Goal: Task Accomplishment & Management: Manage account settings

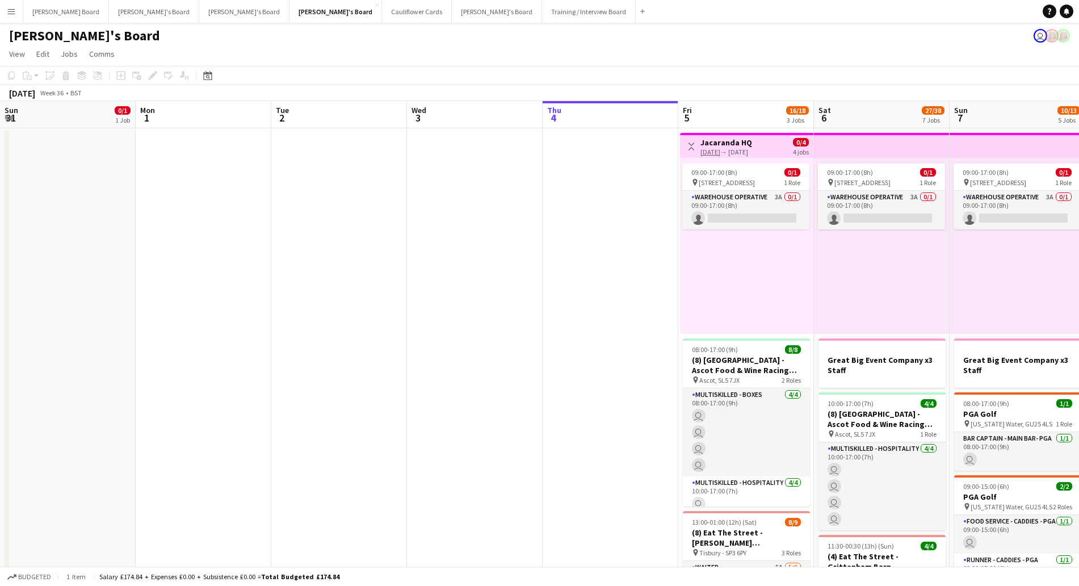
scroll to position [0, 271]
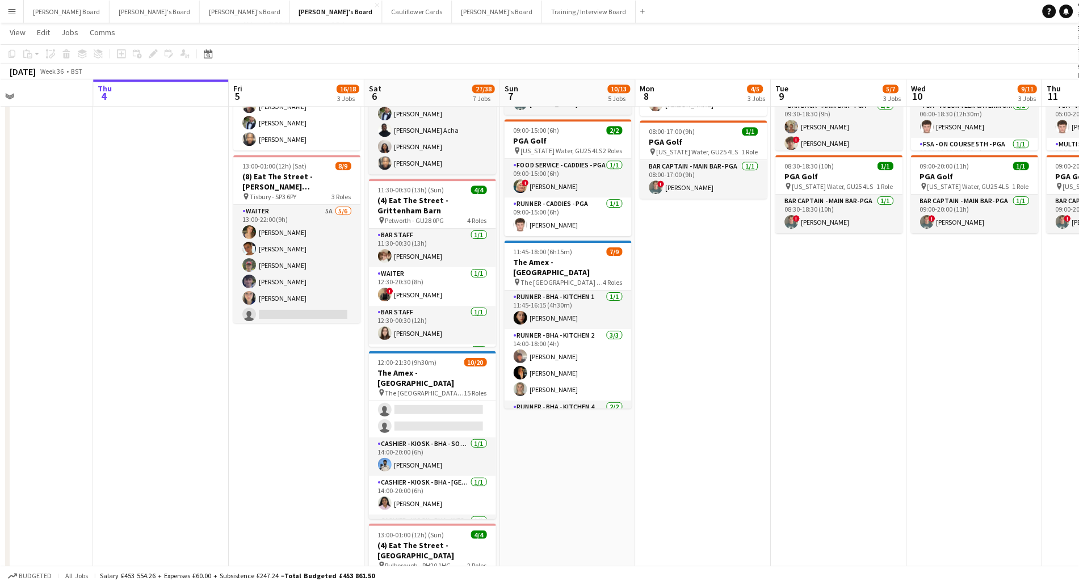
scroll to position [0, 395]
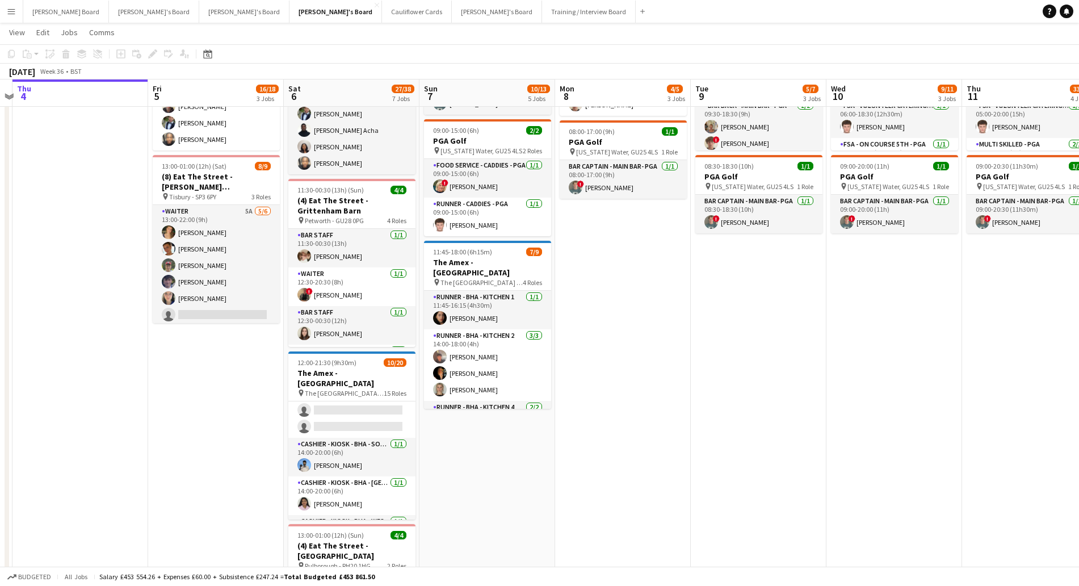
drag, startPoint x: 765, startPoint y: 441, endPoint x: 642, endPoint y: 452, distance: 123.7
click at [642, 452] on app-calendar-viewport "Mon 1 Tue 2 Wed 3 Thu 4 Fri 5 16/18 3 Jobs Sat 6 27/38 7 Jobs Sun 7 10/13 5 Job…" at bounding box center [539, 470] width 1079 height 1562
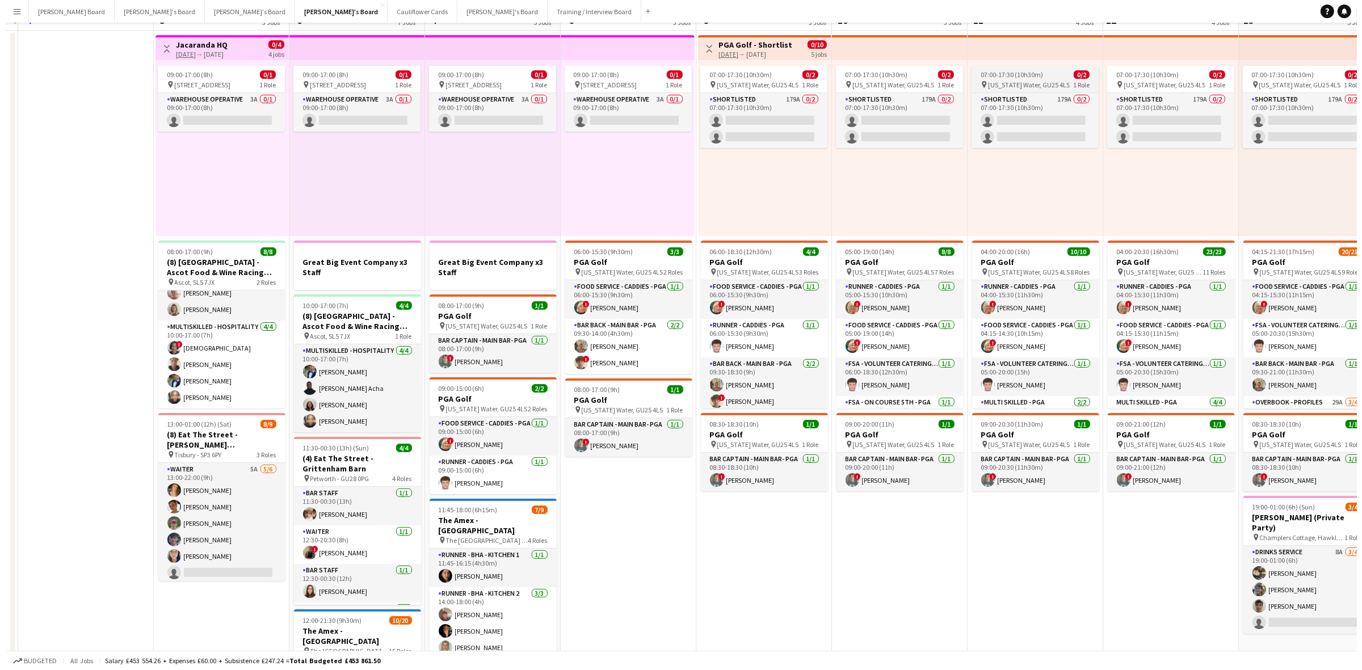
scroll to position [0, 0]
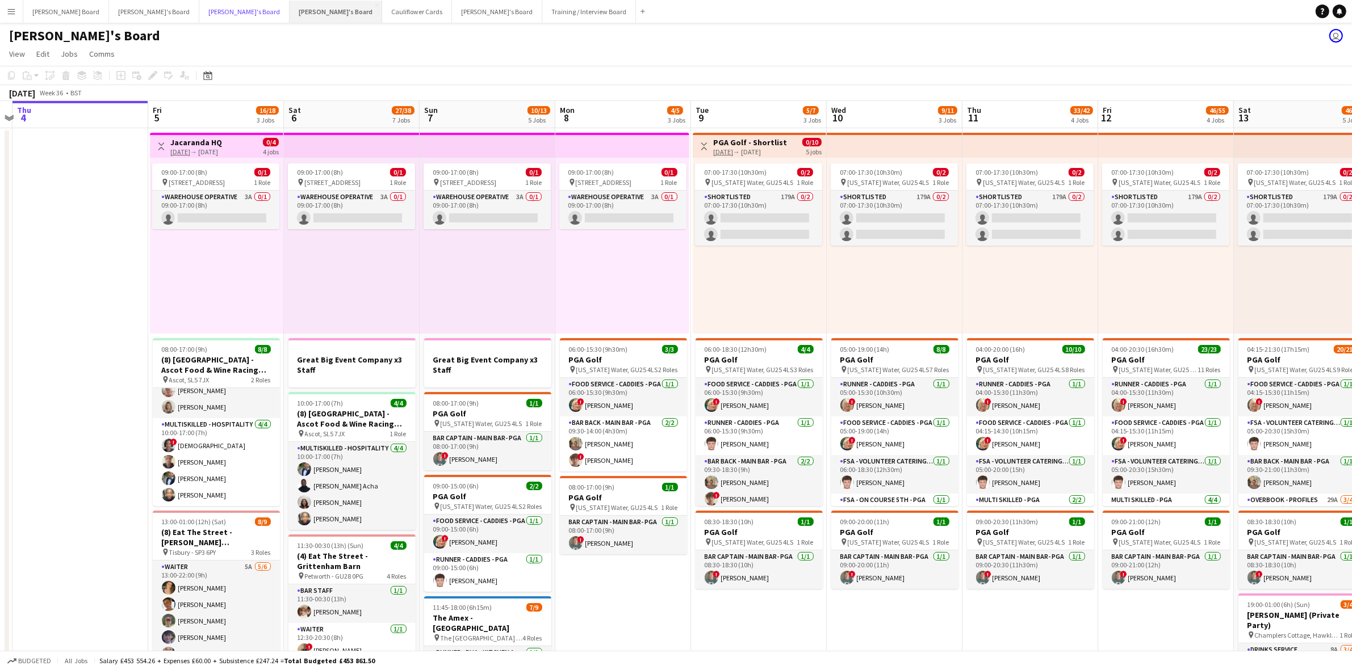
drag, startPoint x: 178, startPoint y: 7, endPoint x: 249, endPoint y: 10, distance: 71.0
click at [199, 7] on button "Thomasina's Board Close" at bounding box center [244, 12] width 90 height 22
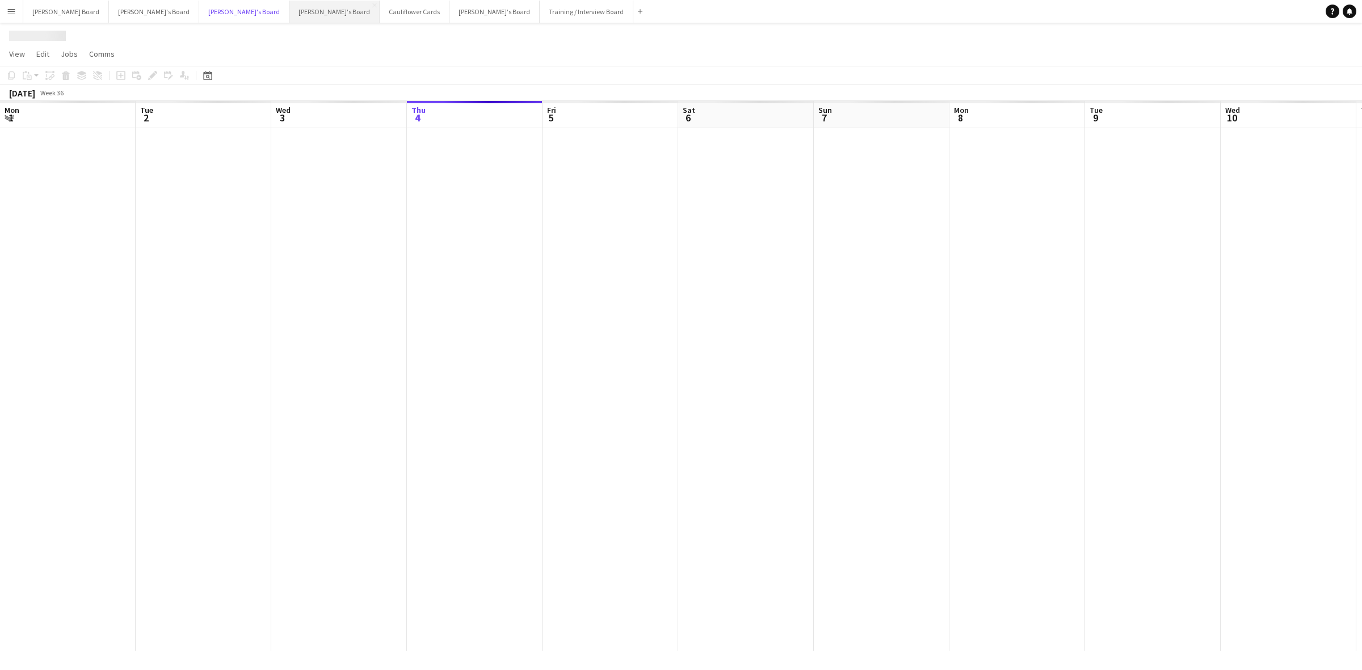
scroll to position [0, 271]
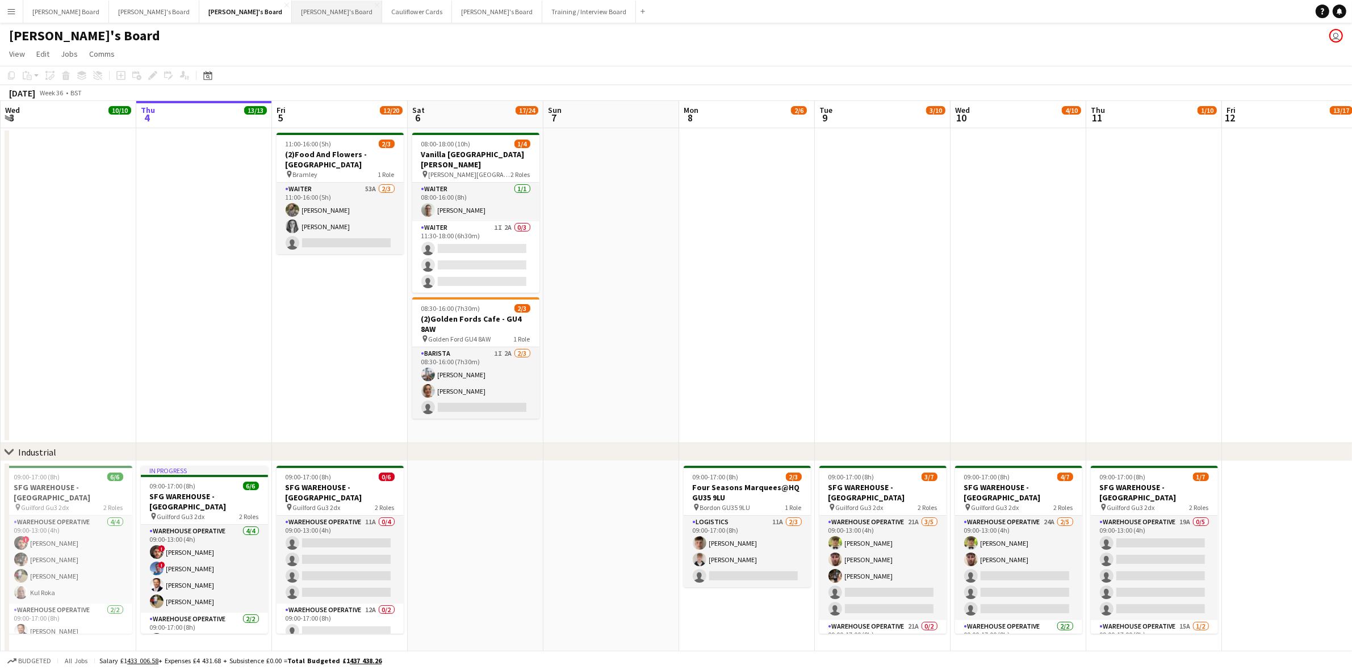
drag, startPoint x: 236, startPoint y: 11, endPoint x: 259, endPoint y: 14, distance: 22.9
click at [292, 11] on button "[PERSON_NAME]'s Board Close" at bounding box center [337, 12] width 90 height 22
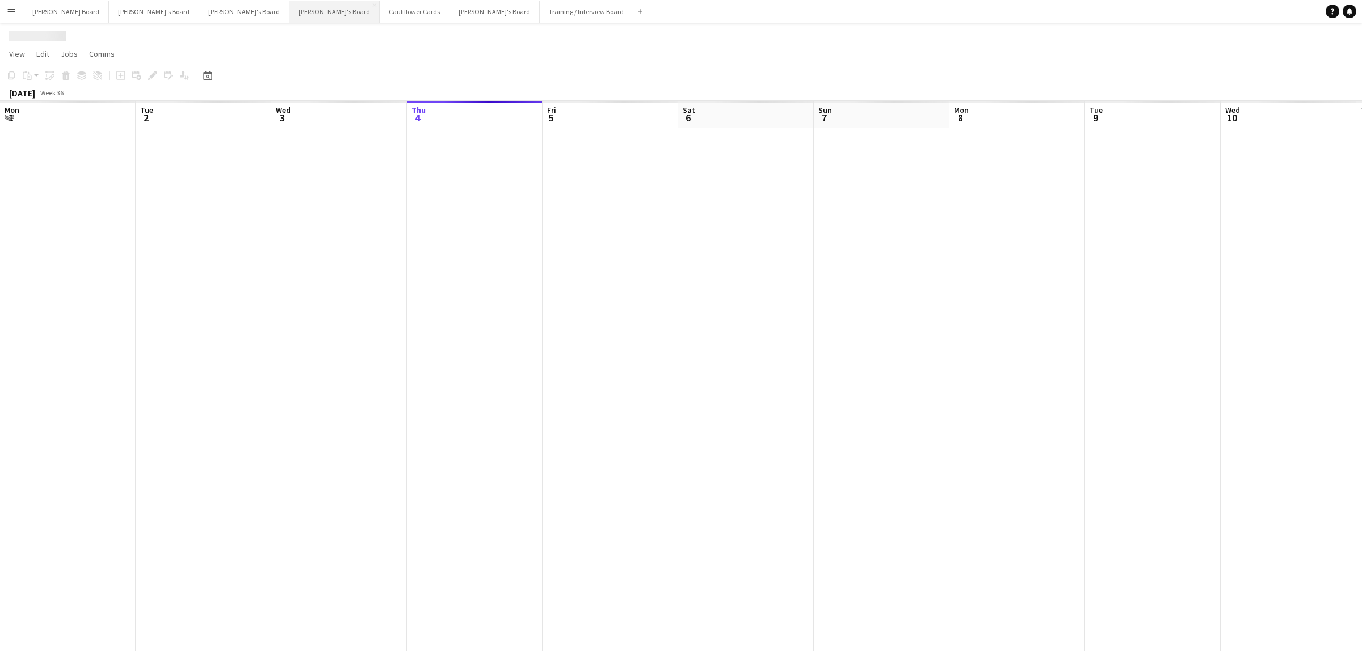
scroll to position [0, 271]
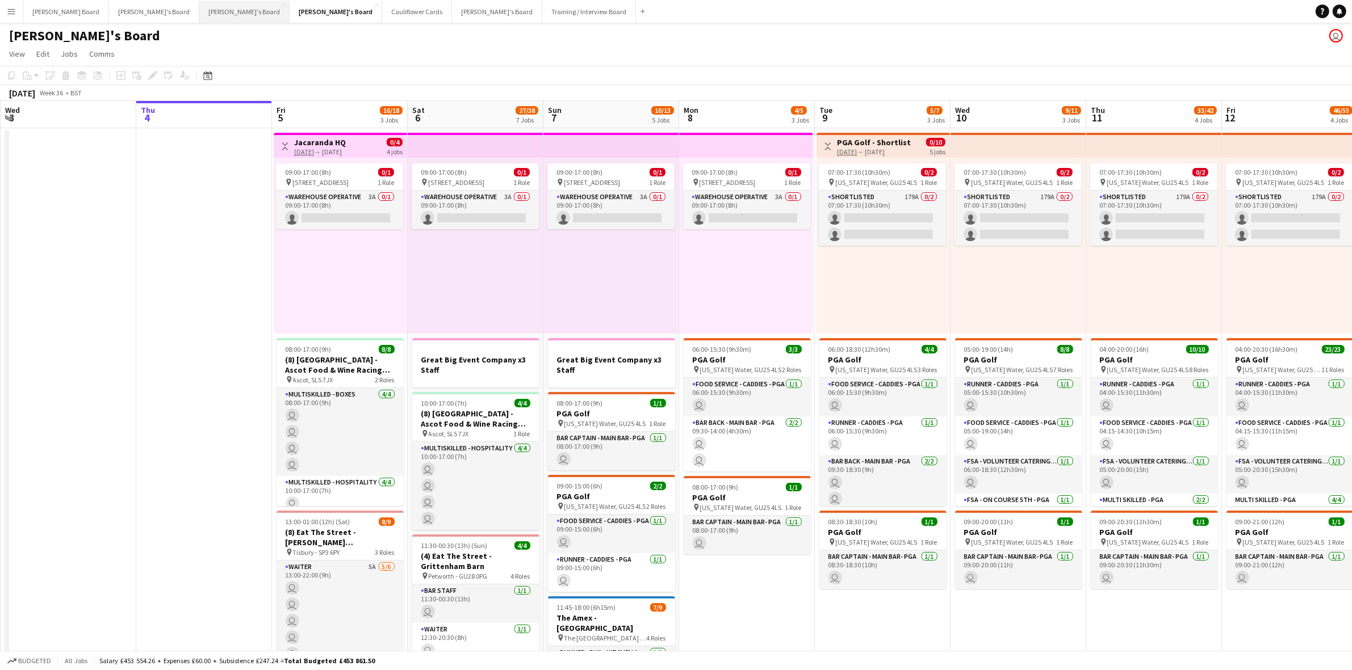
click at [199, 13] on button "Thomasina's Board Close" at bounding box center [244, 12] width 90 height 22
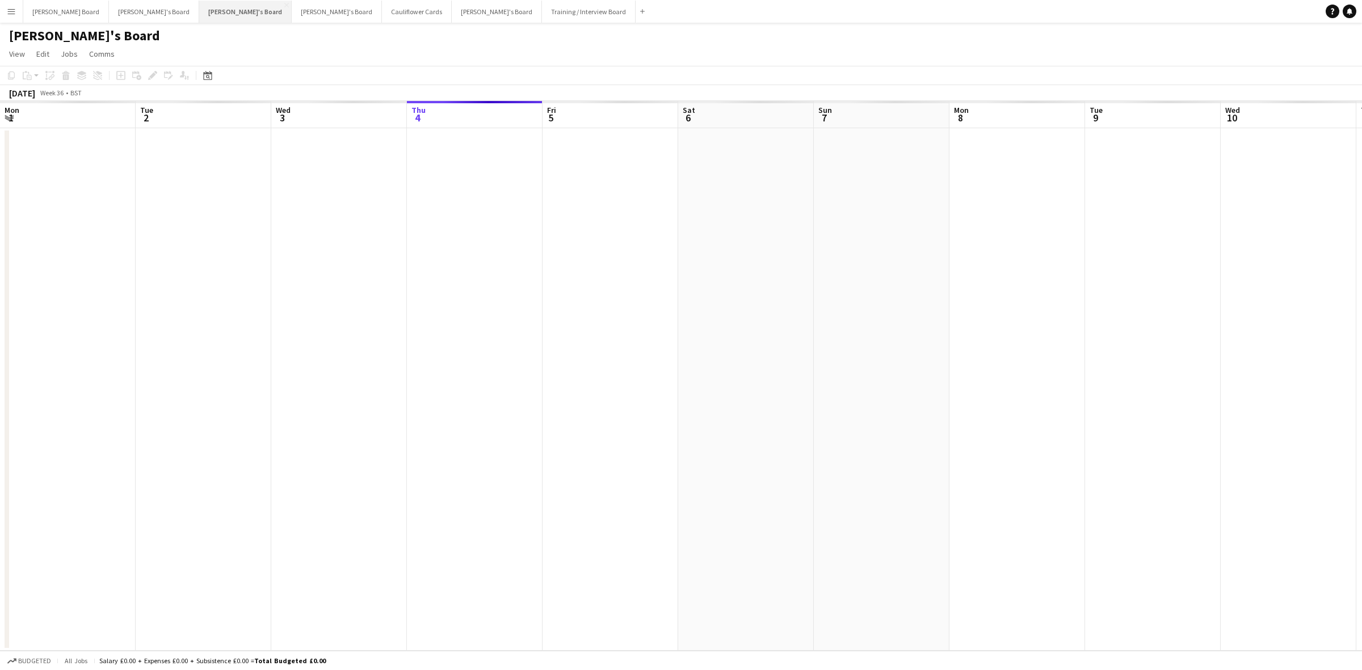
scroll to position [0, 271]
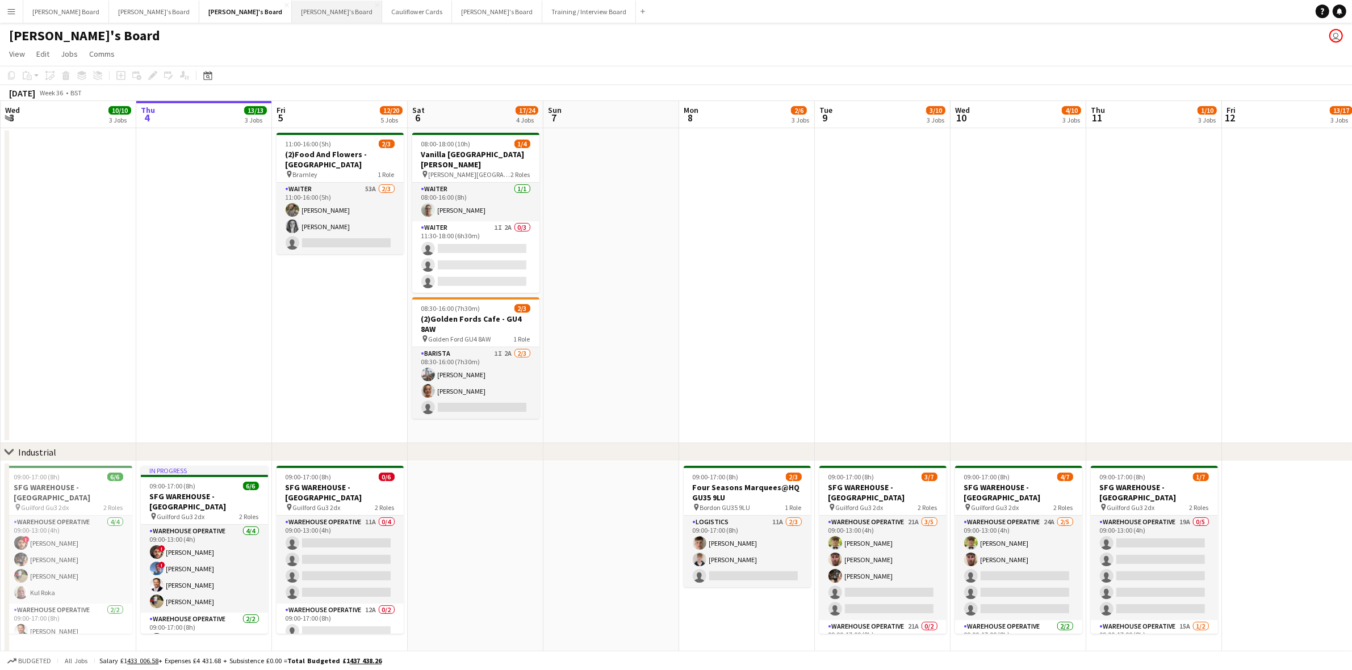
click at [292, 11] on button "[PERSON_NAME]'s Board Close" at bounding box center [337, 12] width 90 height 22
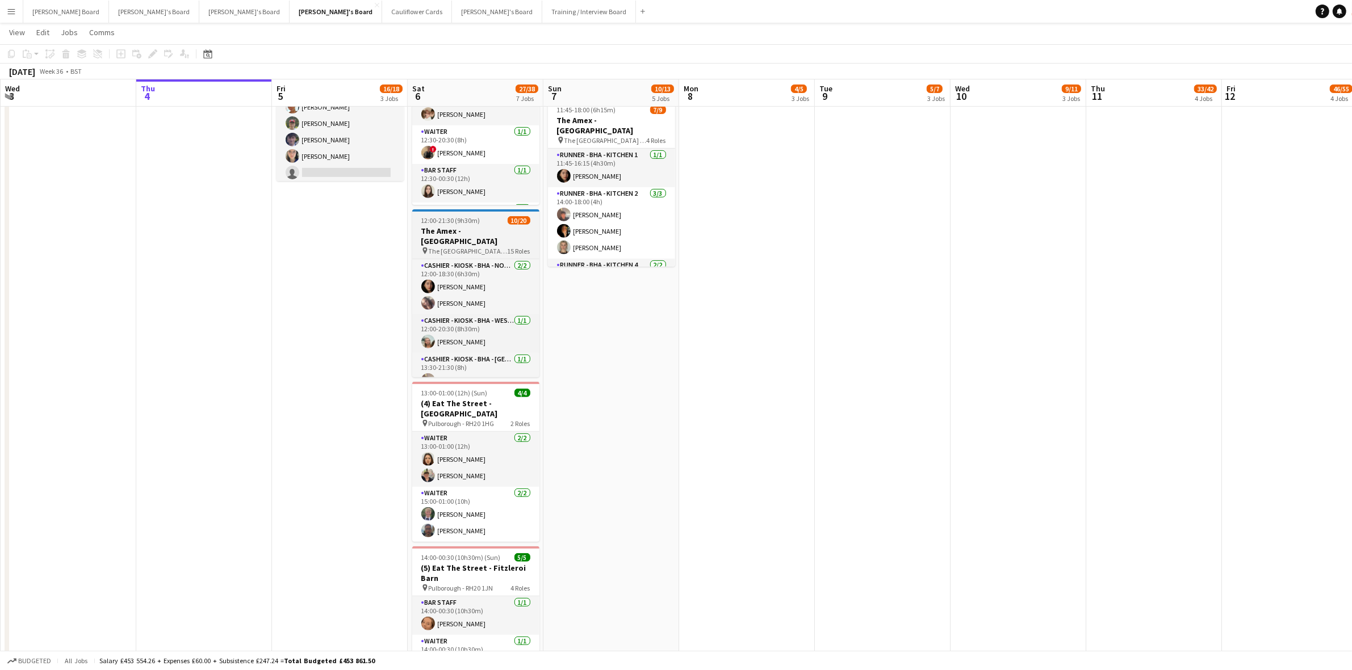
click at [480, 231] on h3 "The Amex - [GEOGRAPHIC_DATA]" at bounding box center [475, 236] width 127 height 20
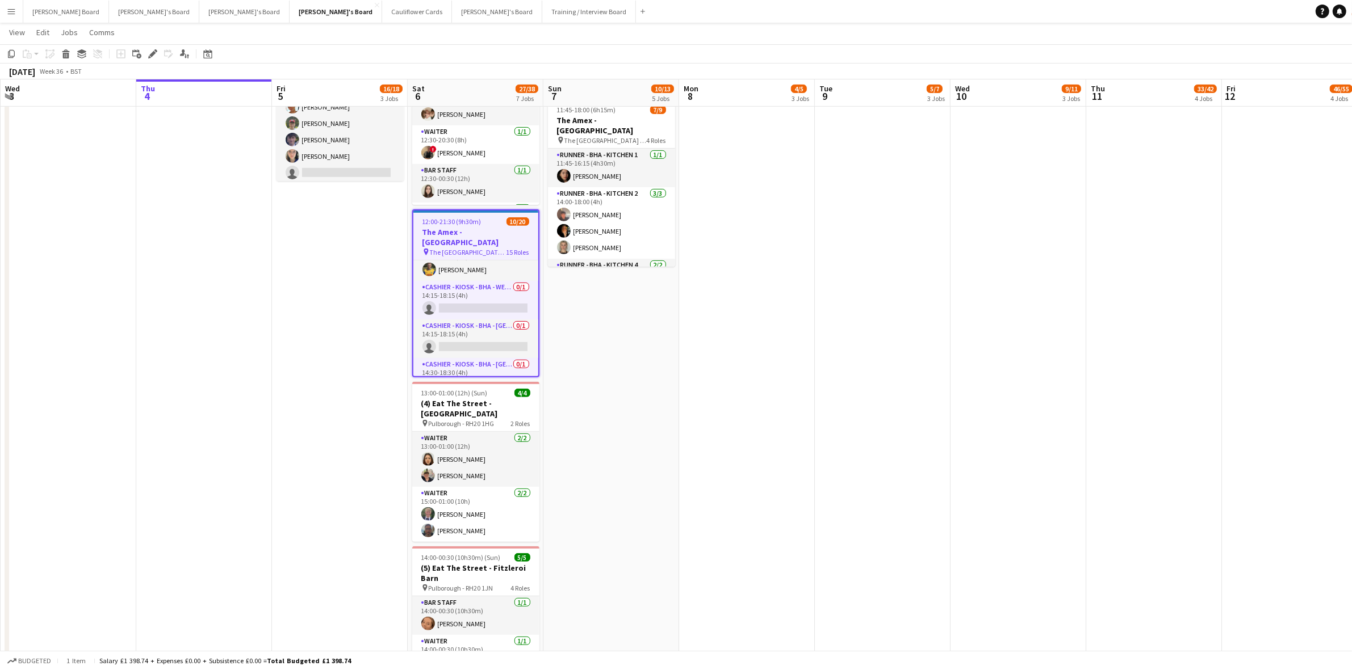
scroll to position [497, 0]
click at [484, 321] on app-card-role "Cashier - Kiosk - BHA - West Lower 3 0/1 14:15-18:15 (4h) single-neutral-actions" at bounding box center [475, 328] width 125 height 39
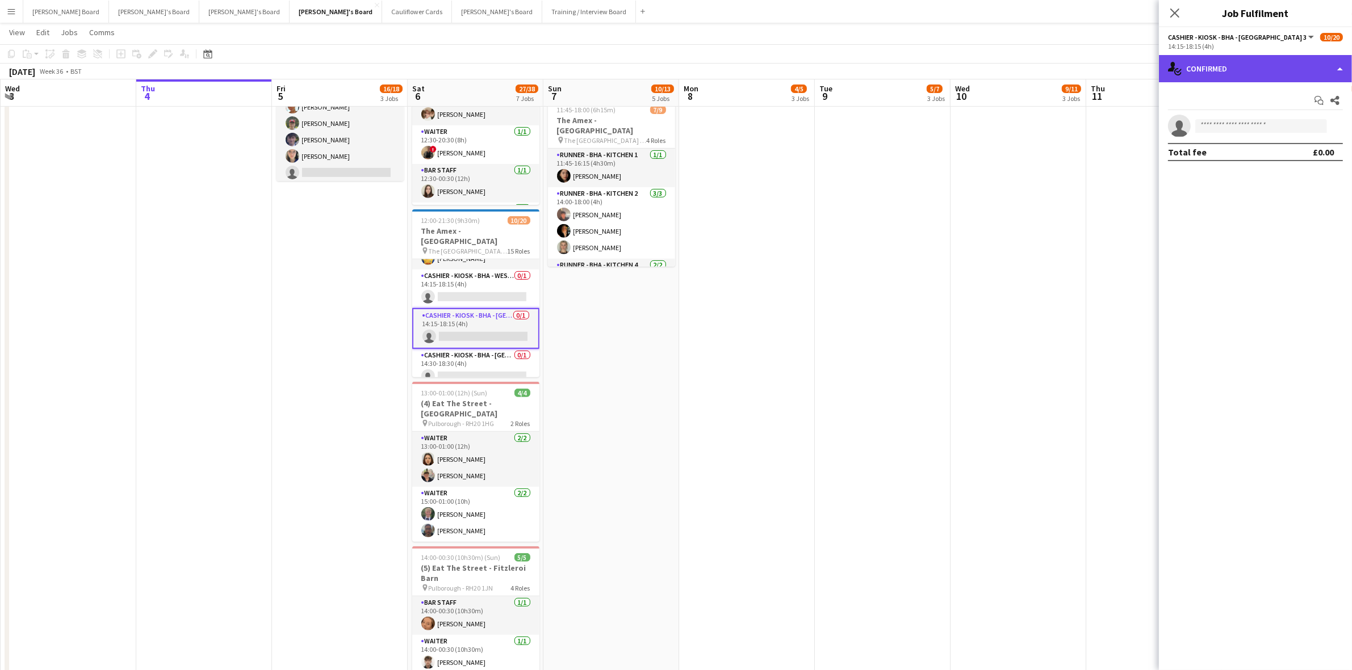
click at [1089, 60] on div "single-neutral-actions-check-2 Confirmed" at bounding box center [1255, 68] width 193 height 27
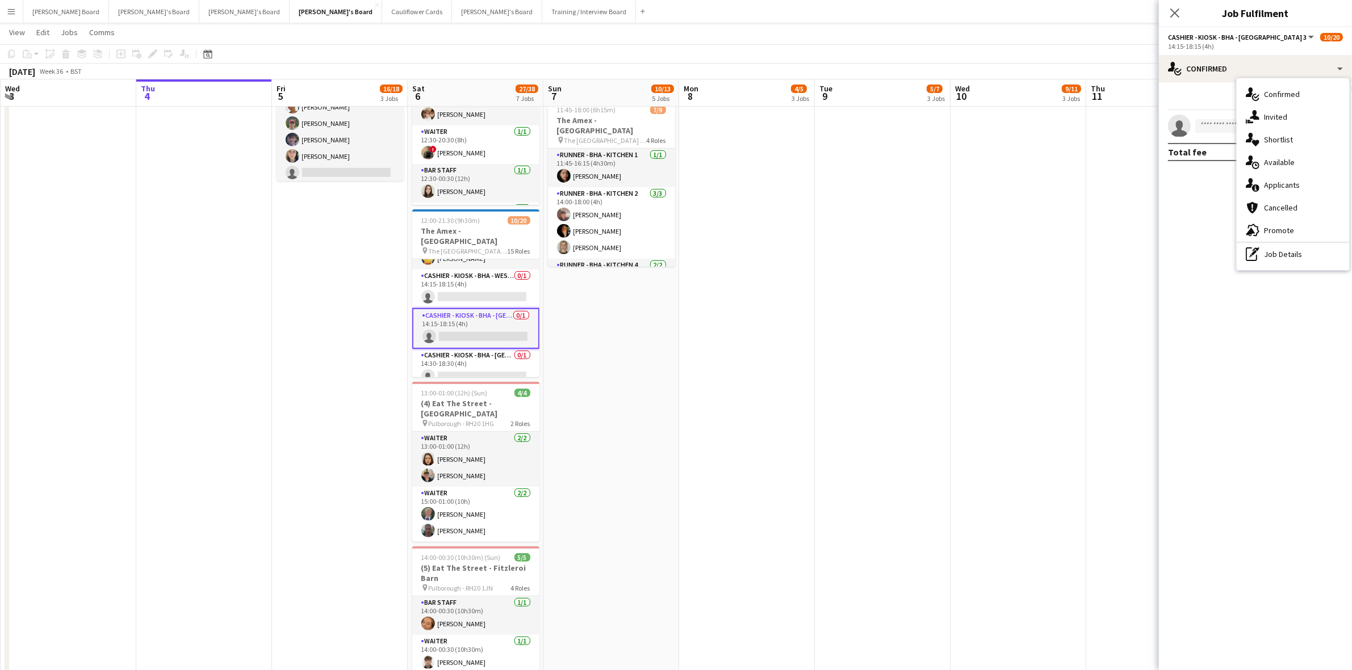
drag, startPoint x: 1288, startPoint y: 185, endPoint x: 1268, endPoint y: 189, distance: 20.3
click at [1089, 185] on span "Applicants" at bounding box center [1282, 185] width 36 height 10
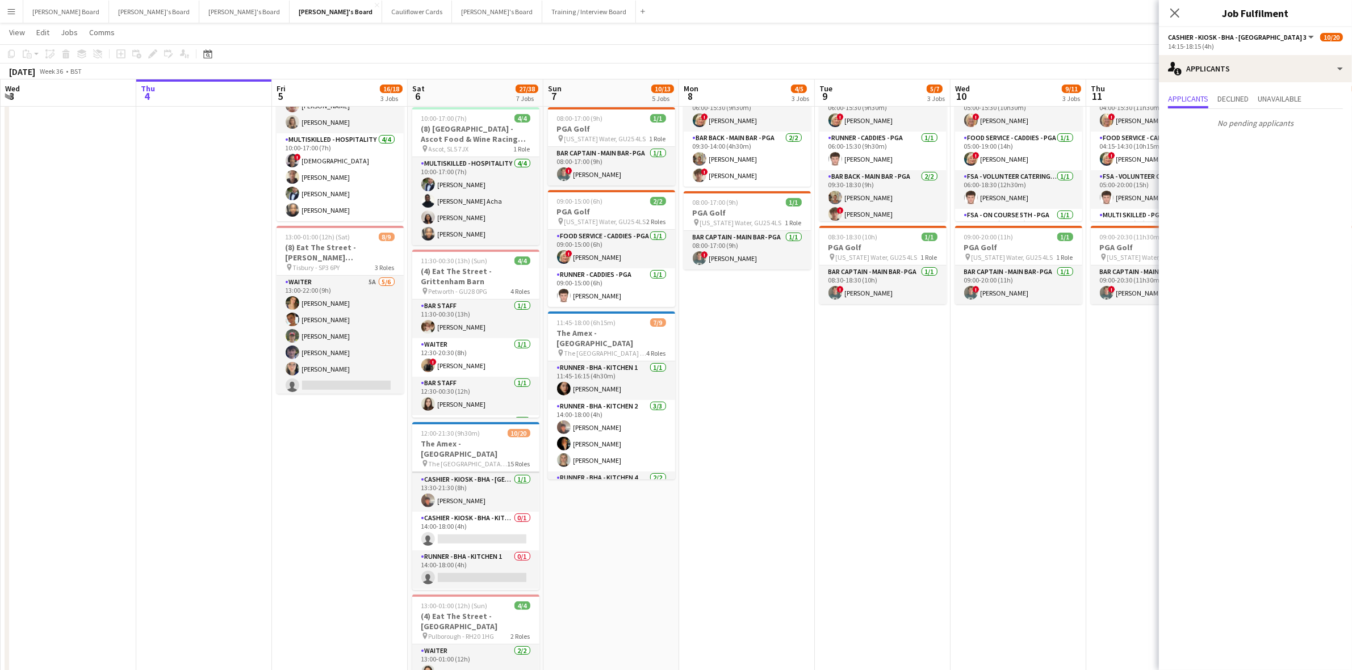
scroll to position [0, 0]
drag, startPoint x: 1169, startPoint y: 14, endPoint x: 1133, endPoint y: 98, distance: 91.5
click at [1089, 15] on icon "Close pop-in" at bounding box center [1174, 13] width 9 height 9
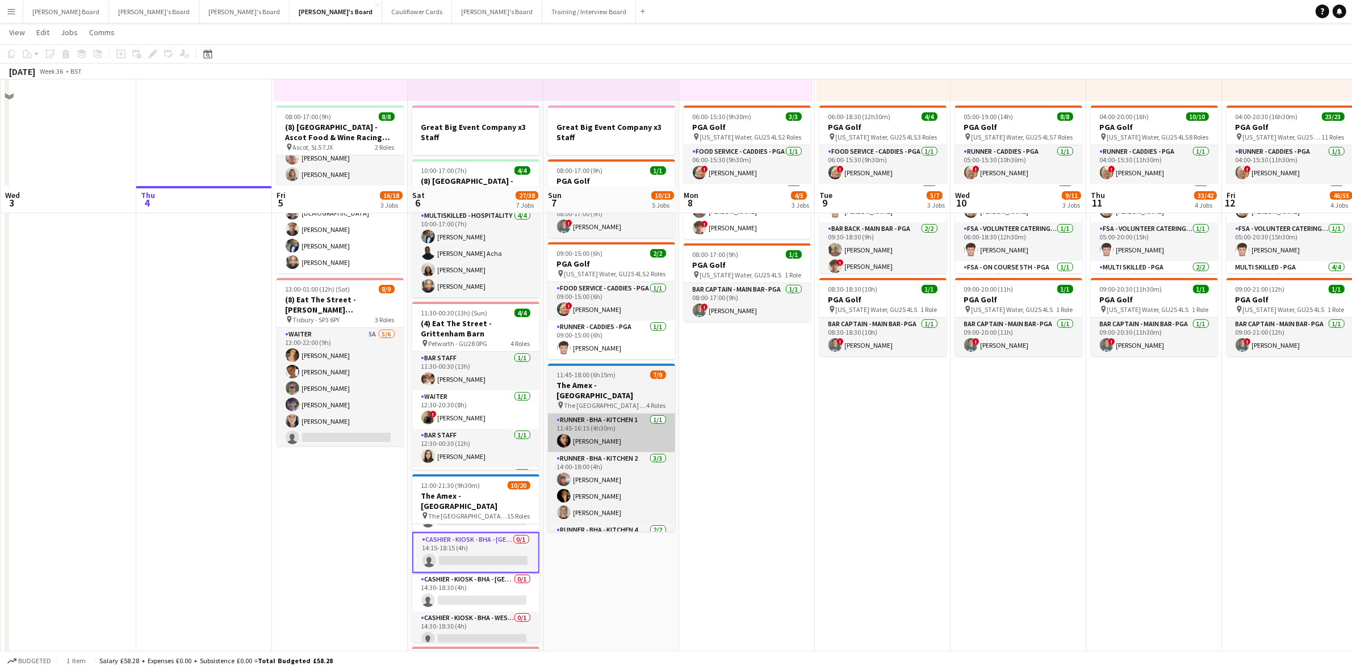
scroll to position [213, 0]
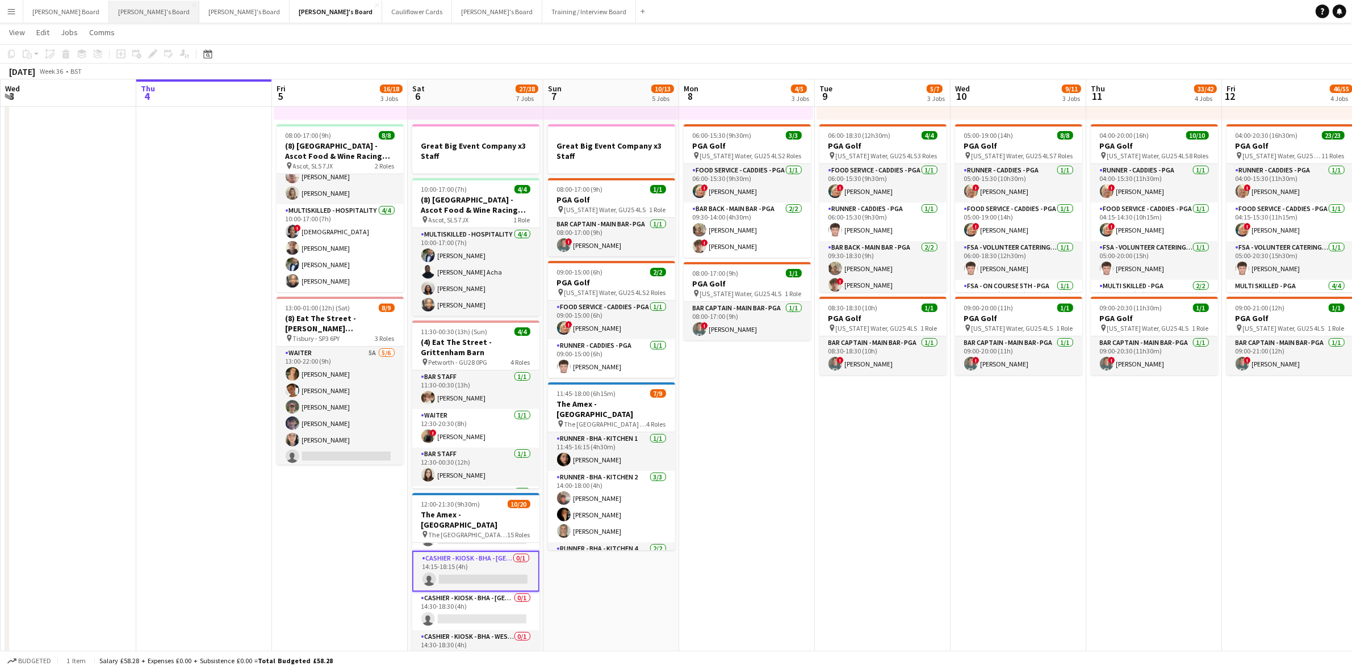
click at [109, 10] on button "Jakub's Board Close" at bounding box center [154, 12] width 90 height 22
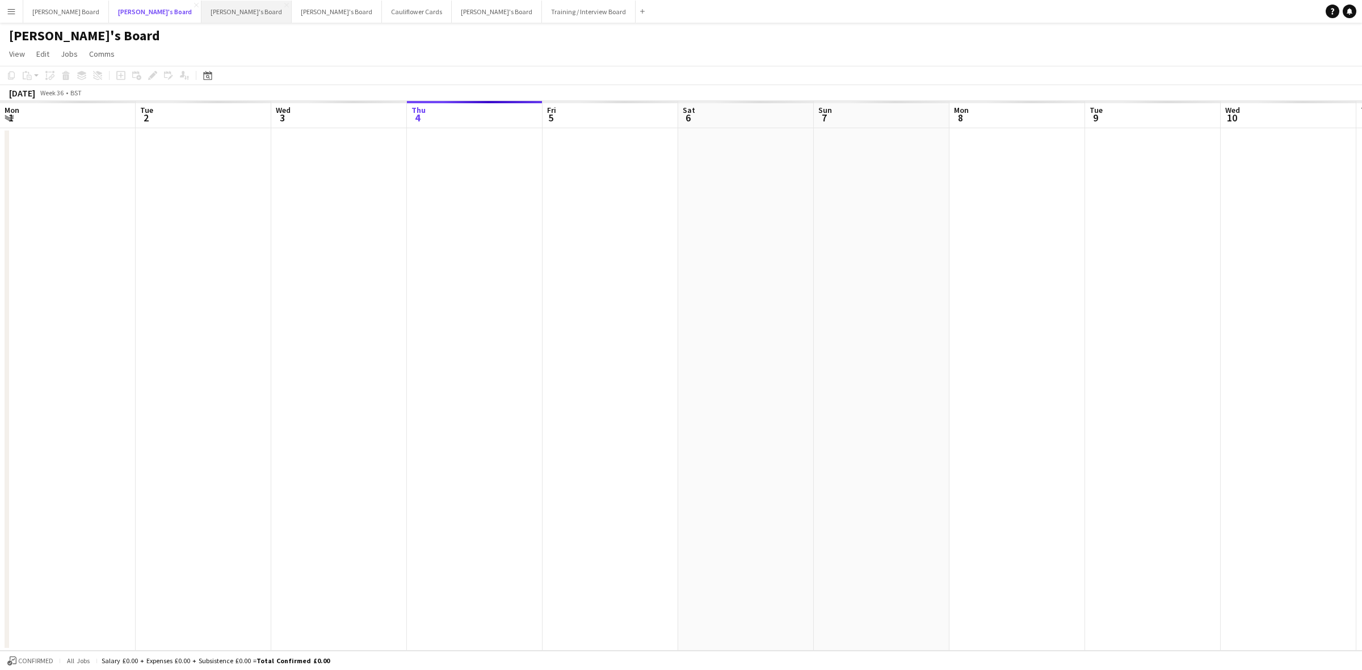
scroll to position [0, 271]
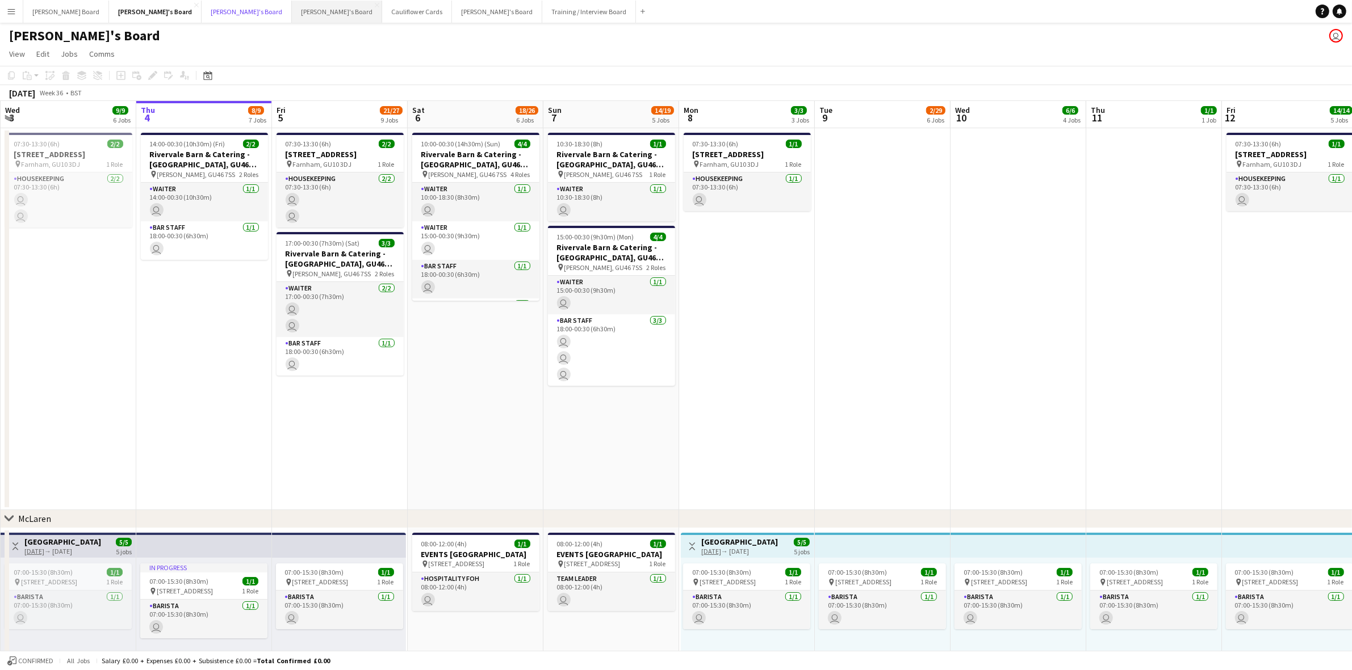
drag, startPoint x: 172, startPoint y: 10, endPoint x: 242, endPoint y: 21, distance: 71.2
click at [202, 10] on button "Thomasina's Board Close" at bounding box center [247, 12] width 90 height 22
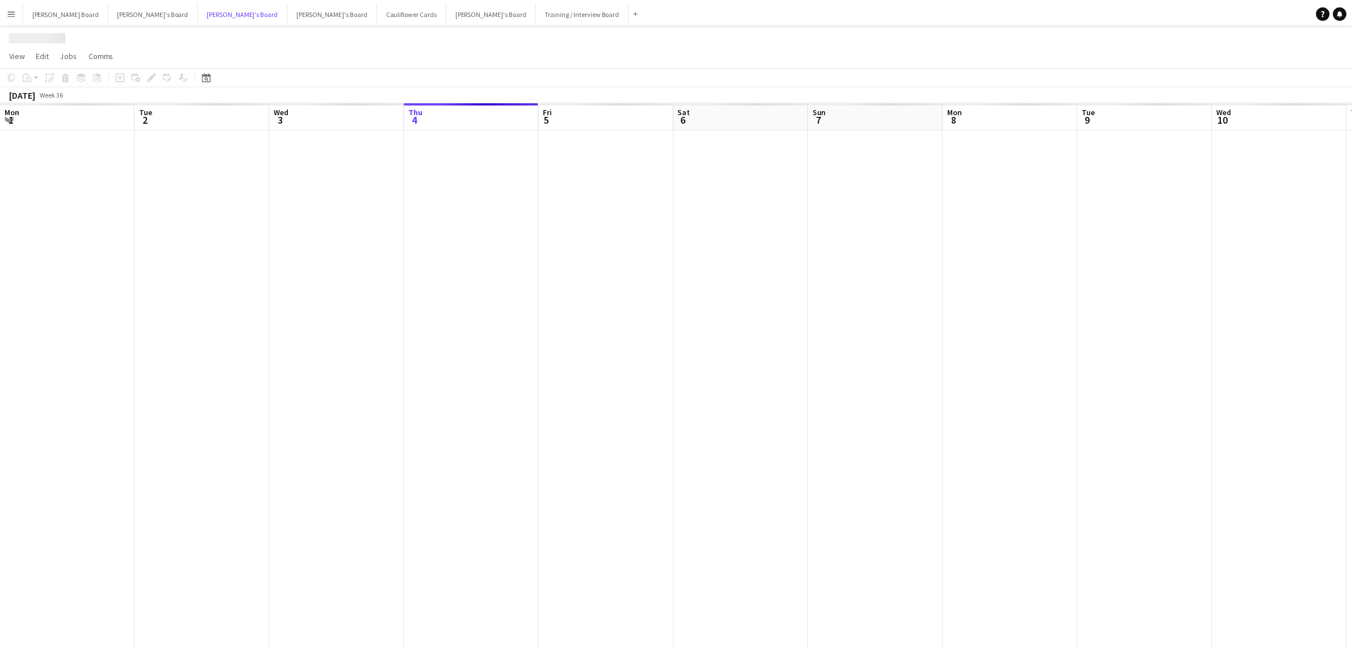
scroll to position [0, 271]
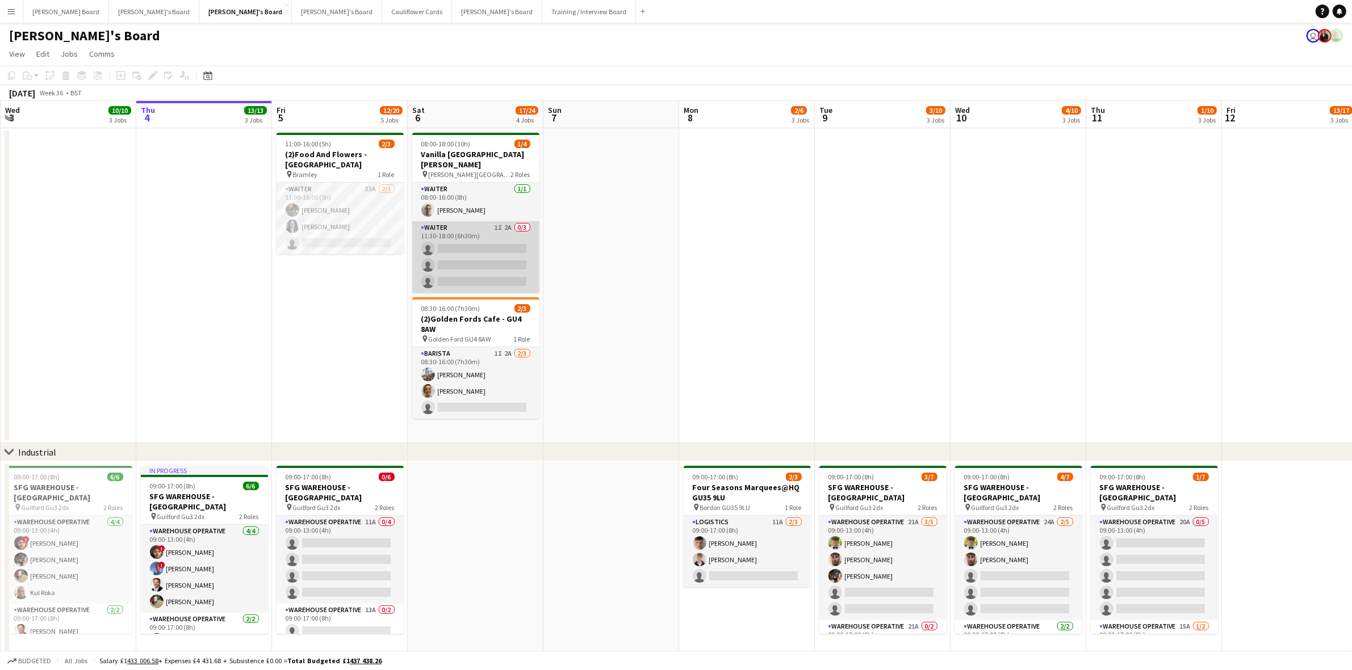
click at [497, 257] on app-card-role "Waiter 1I 2A 0/3 11:30-18:00 (6h30m) single-neutral-actions single-neutral-acti…" at bounding box center [475, 257] width 127 height 72
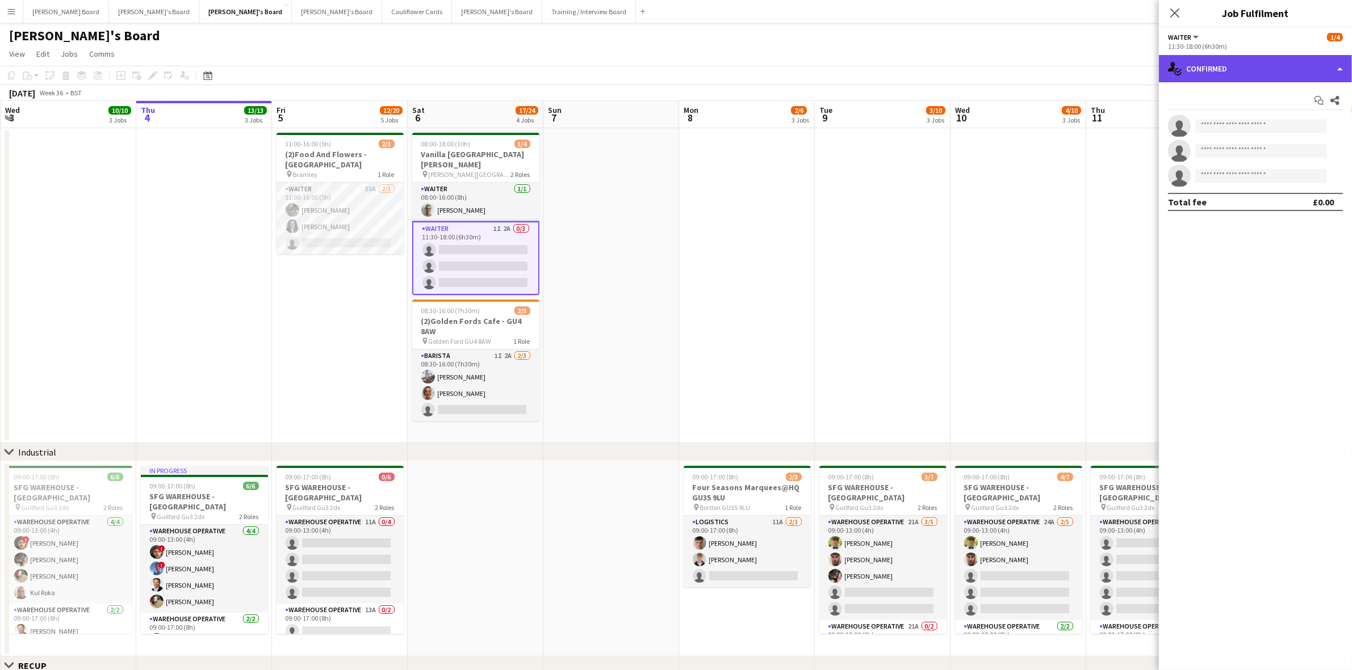
click at [1089, 68] on div "single-neutral-actions-check-2 Confirmed" at bounding box center [1255, 68] width 193 height 27
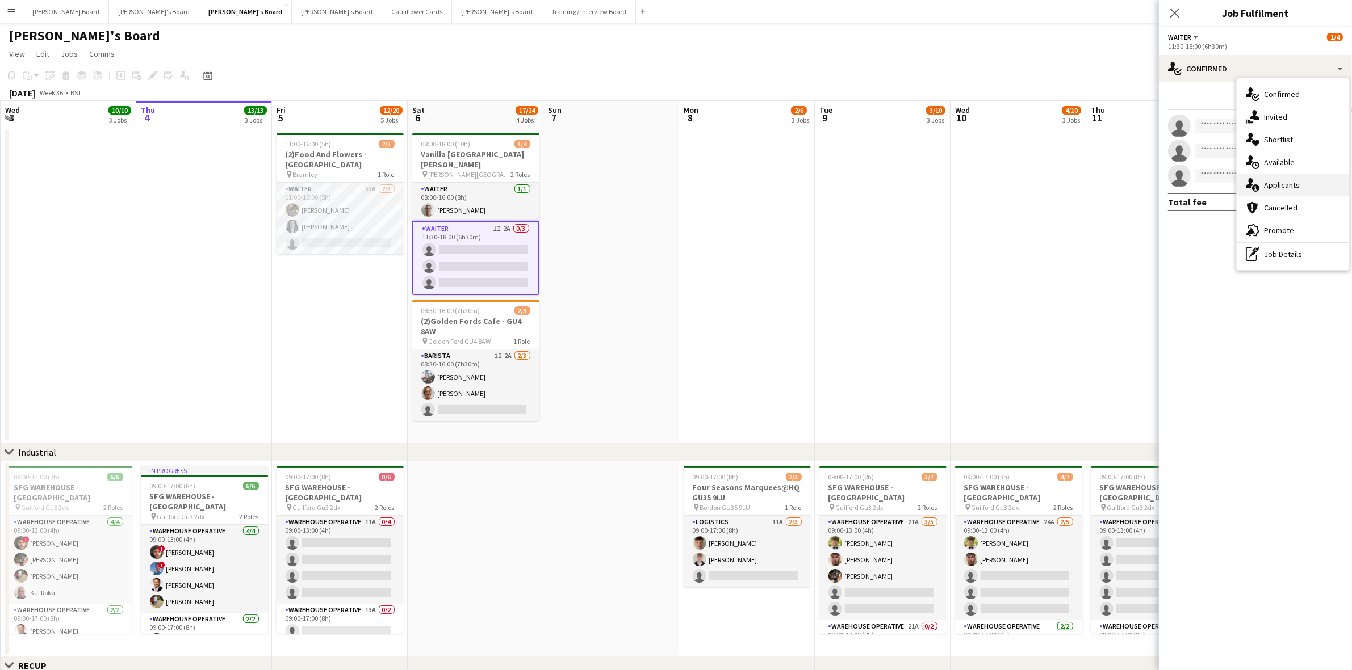
click at [1089, 187] on span "Applicants" at bounding box center [1282, 185] width 36 height 10
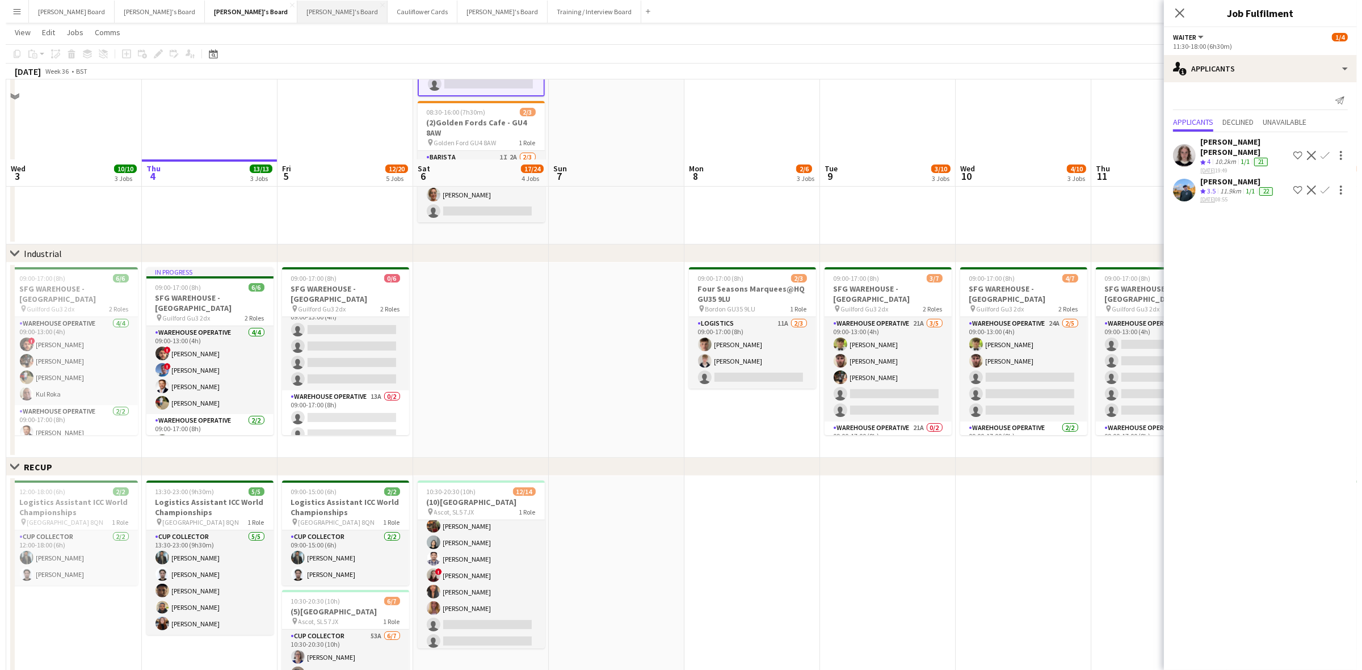
scroll to position [0, 0]
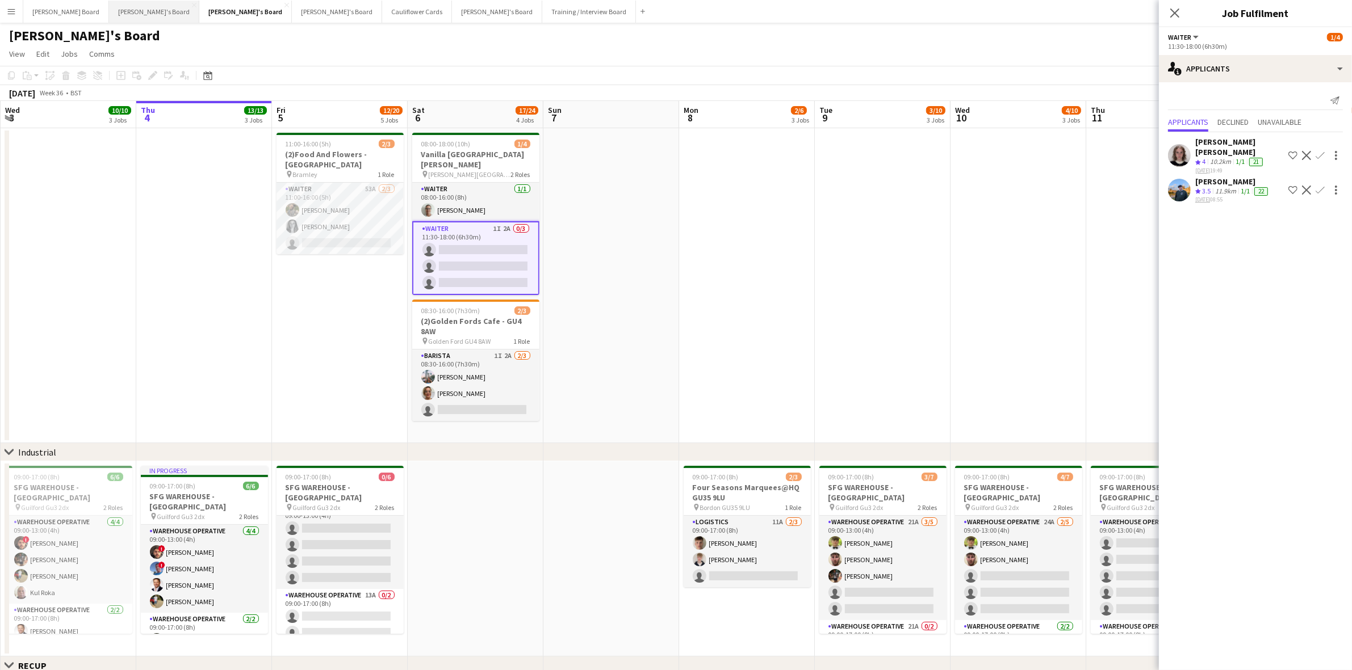
drag, startPoint x: 91, startPoint y: 6, endPoint x: 118, endPoint y: 18, distance: 30.0
click at [109, 6] on button "Jakub's Board Close" at bounding box center [154, 12] width 90 height 22
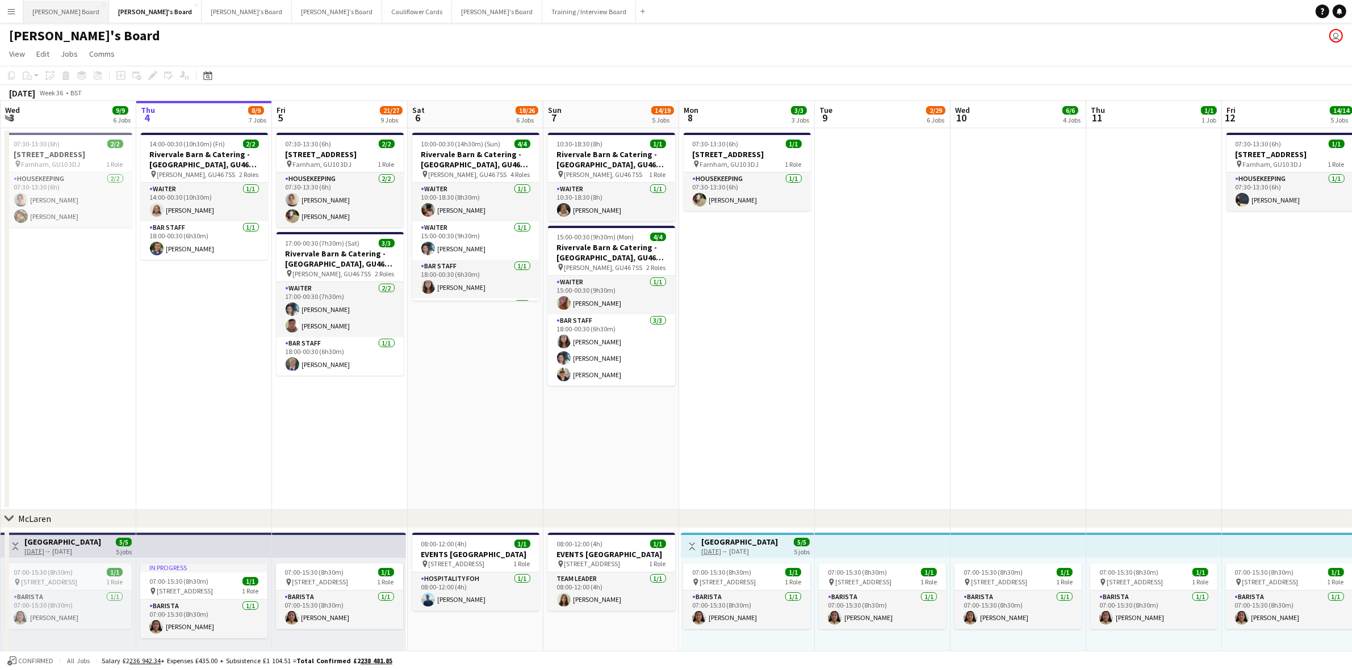
click at [58, 5] on button "Dean's Board Close" at bounding box center [66, 12] width 86 height 22
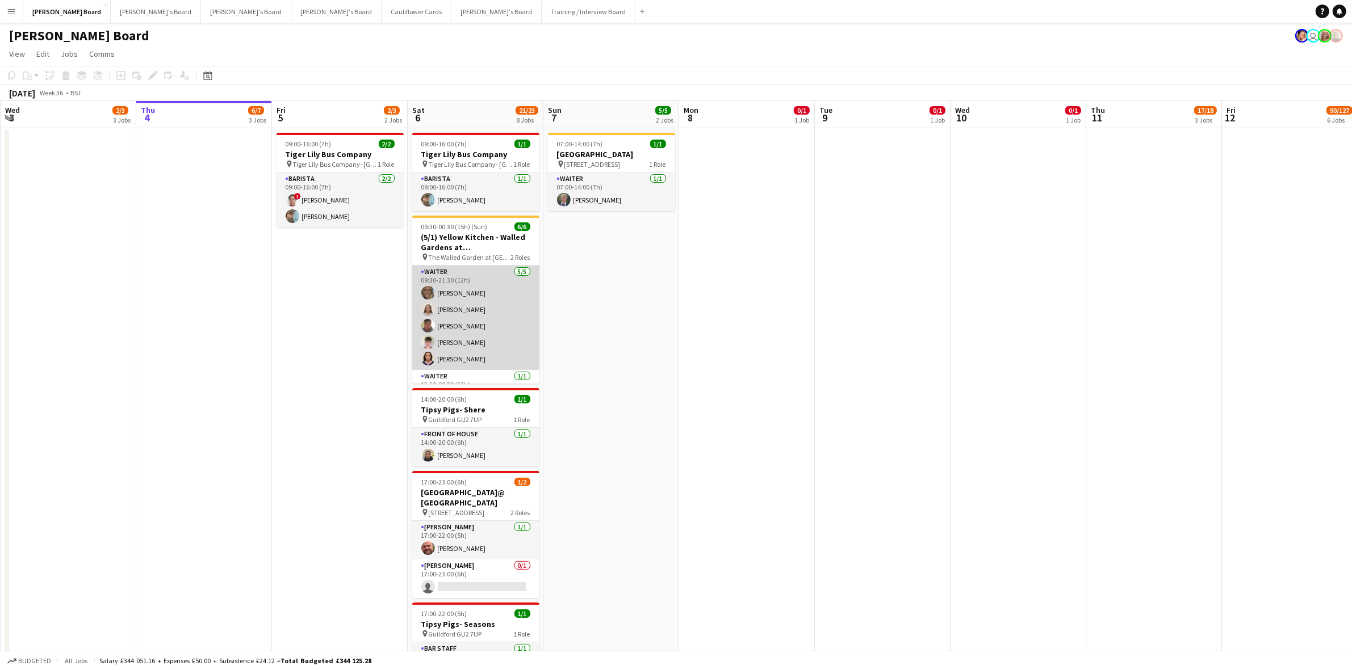
click at [480, 324] on app-card-role "Waiter 5/5 09:30-21:30 (12h) Anna Simmonds Charlotte Dix zachary hill James Orr…" at bounding box center [475, 318] width 127 height 104
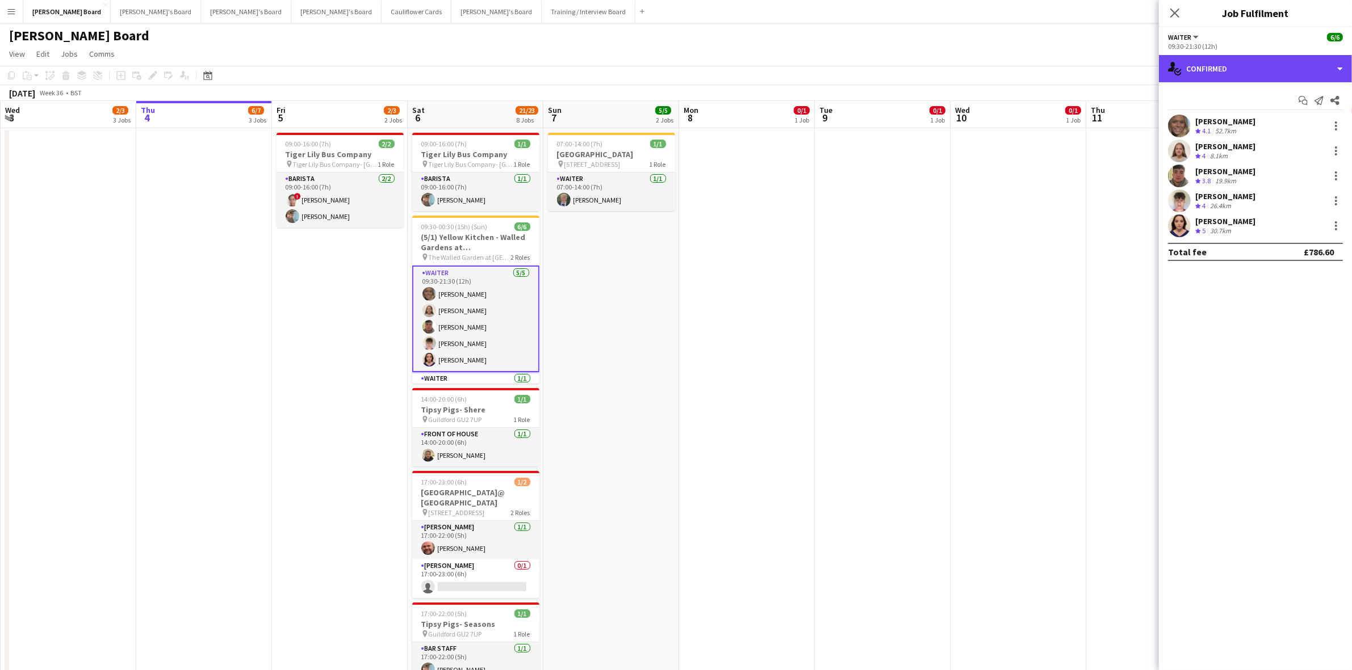
drag, startPoint x: 1253, startPoint y: 61, endPoint x: 1268, endPoint y: 129, distance: 69.0
click at [1089, 63] on div "single-neutral-actions-check-2 Confirmed" at bounding box center [1255, 68] width 193 height 27
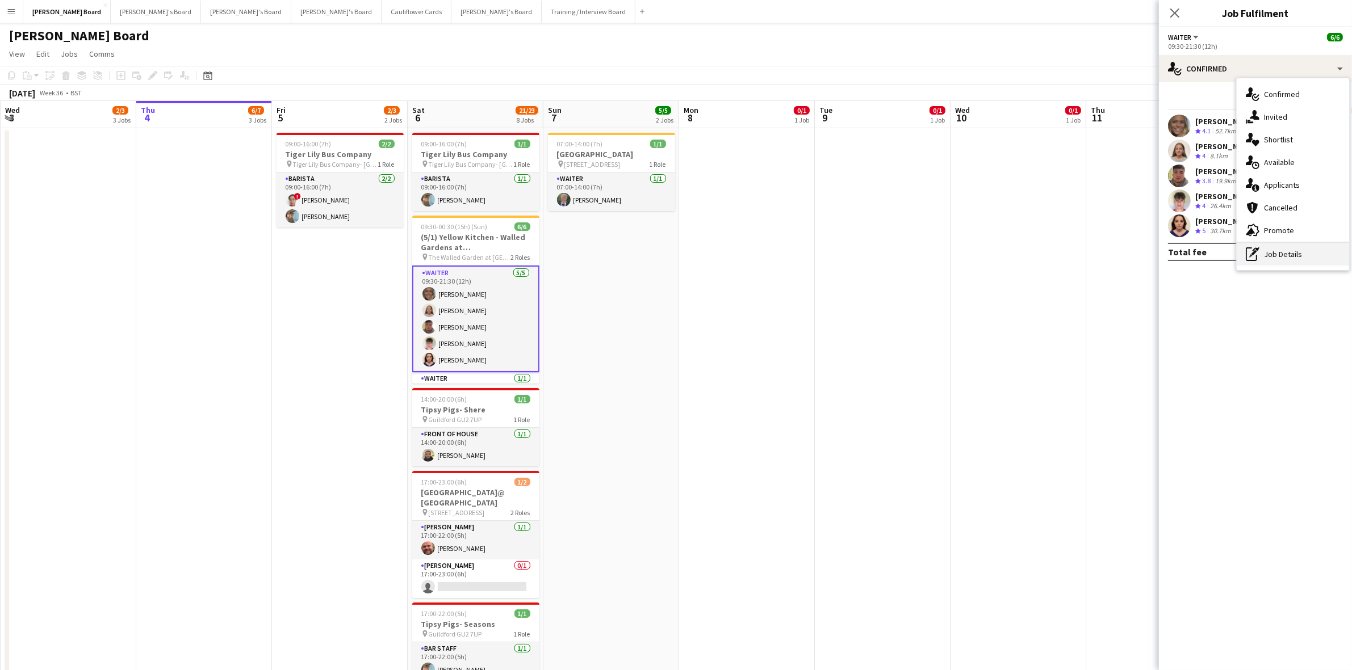
click at [1089, 254] on div "pen-write Job Details" at bounding box center [1292, 254] width 112 height 23
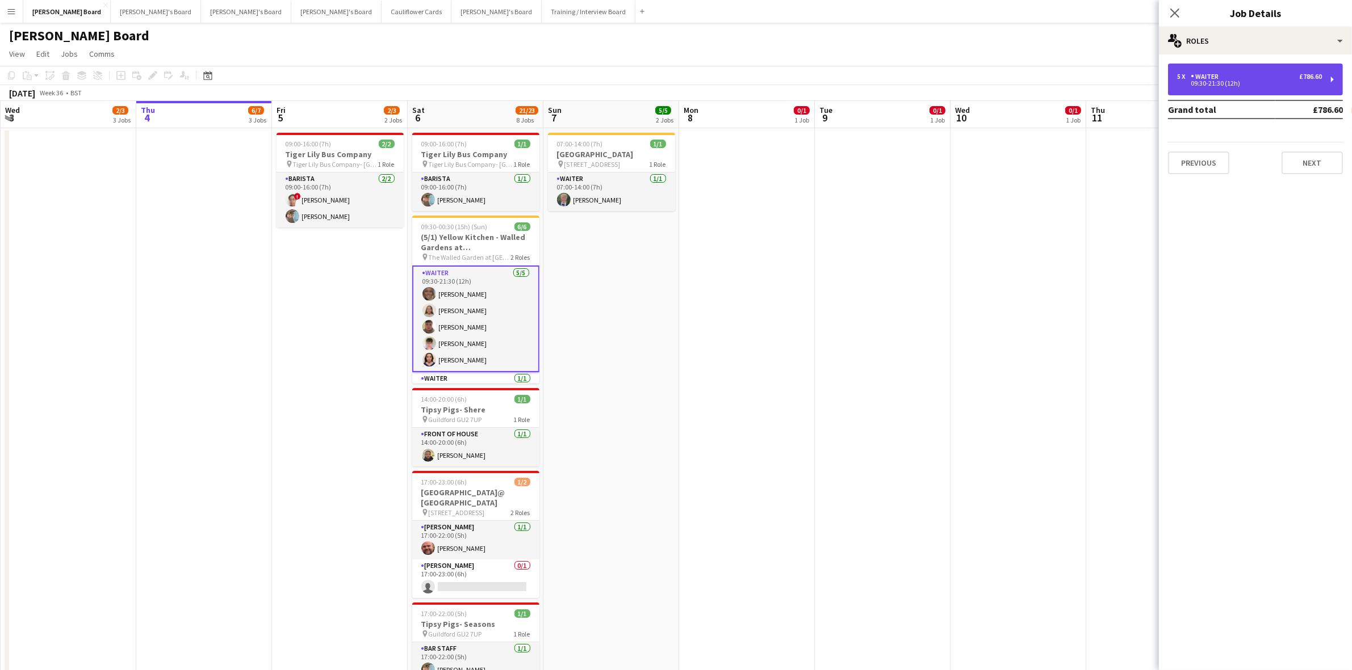
click at [1089, 81] on div "09:30-21:30 (12h)" at bounding box center [1249, 84] width 145 height 6
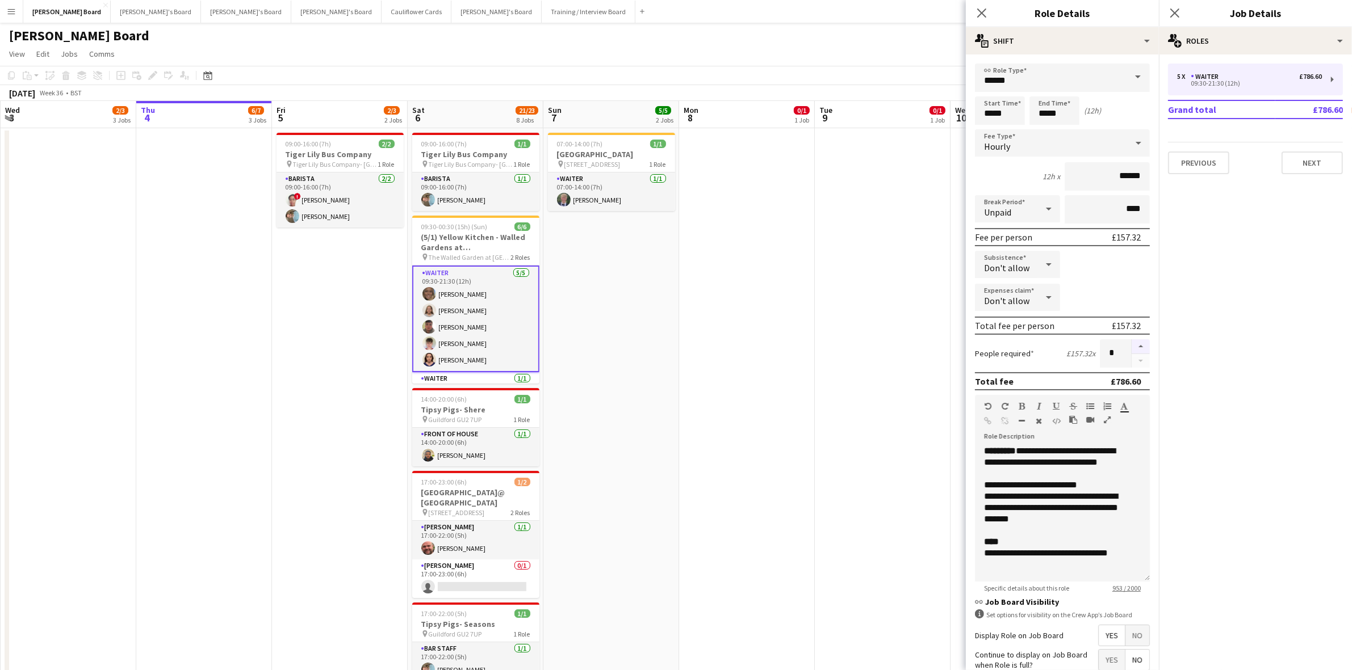
click at [1089, 344] on button "button" at bounding box center [1140, 346] width 18 height 15
type input "*"
click at [802, 328] on app-date-cell at bounding box center [747, 509] width 136 height 762
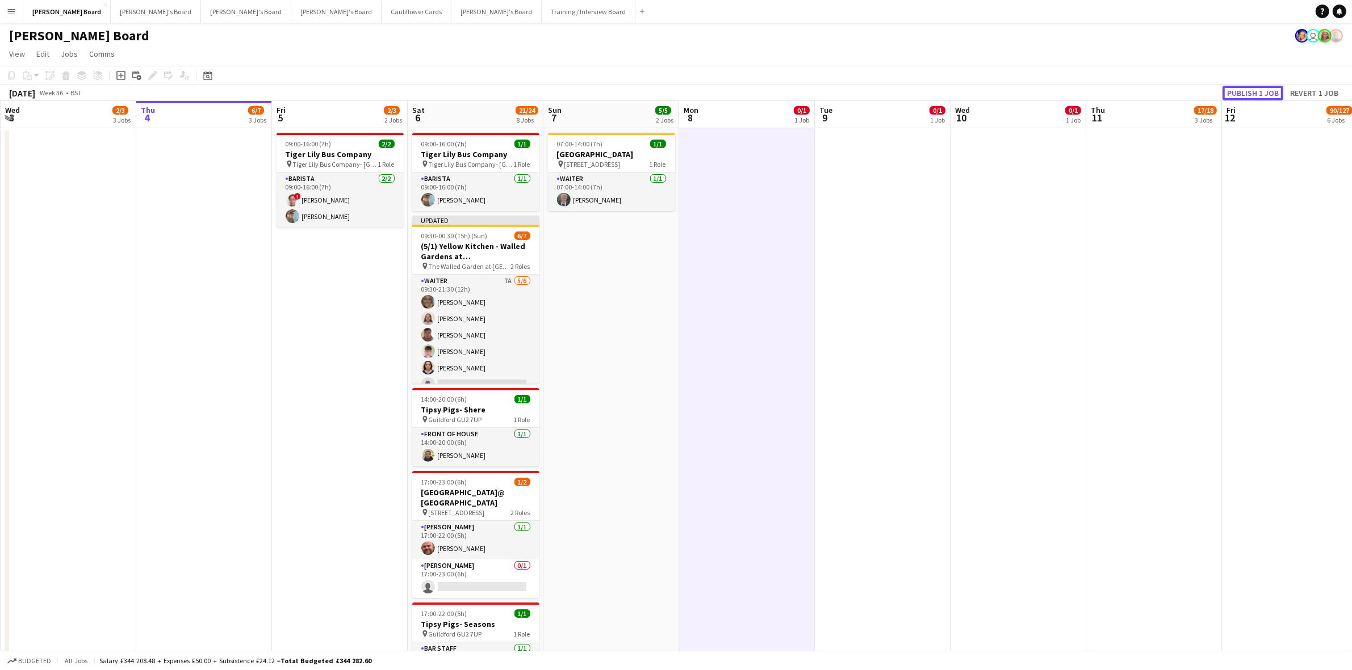
drag, startPoint x: 1268, startPoint y: 86, endPoint x: 1259, endPoint y: 90, distance: 9.7
click at [1089, 87] on button "Publish 1 job" at bounding box center [1252, 93] width 61 height 15
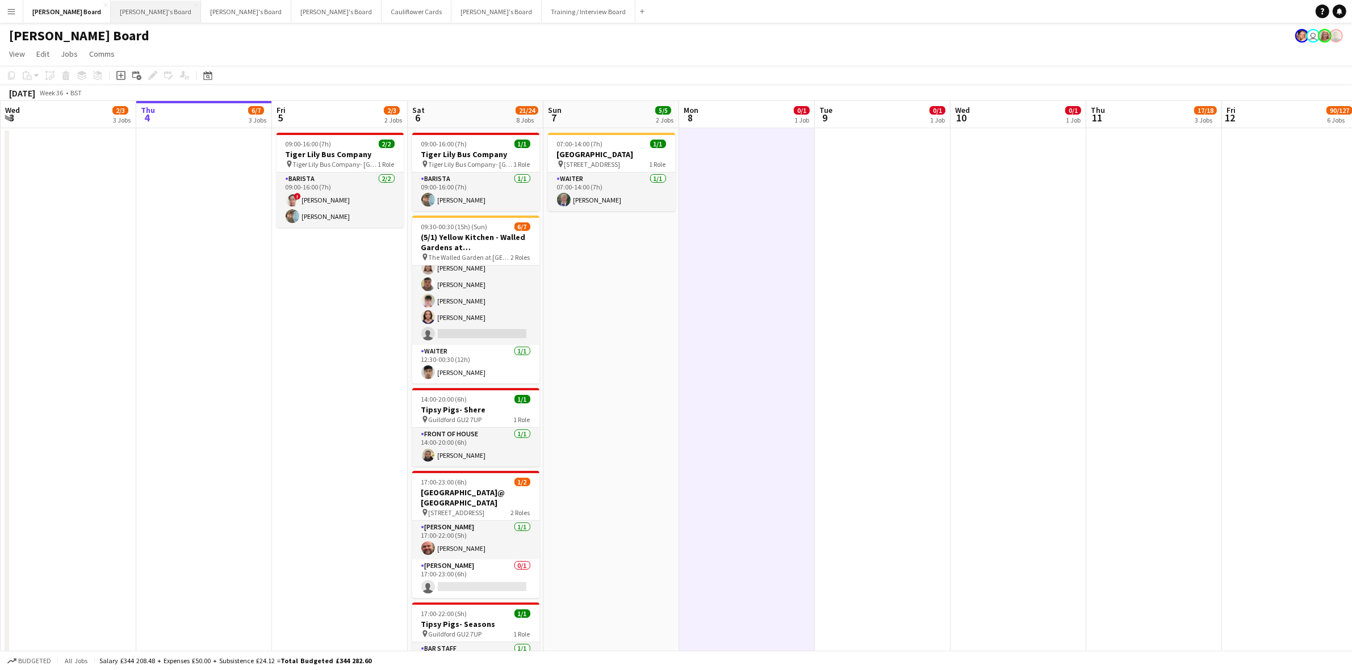
click at [111, 11] on button "Jakub's Board Close" at bounding box center [156, 12] width 90 height 22
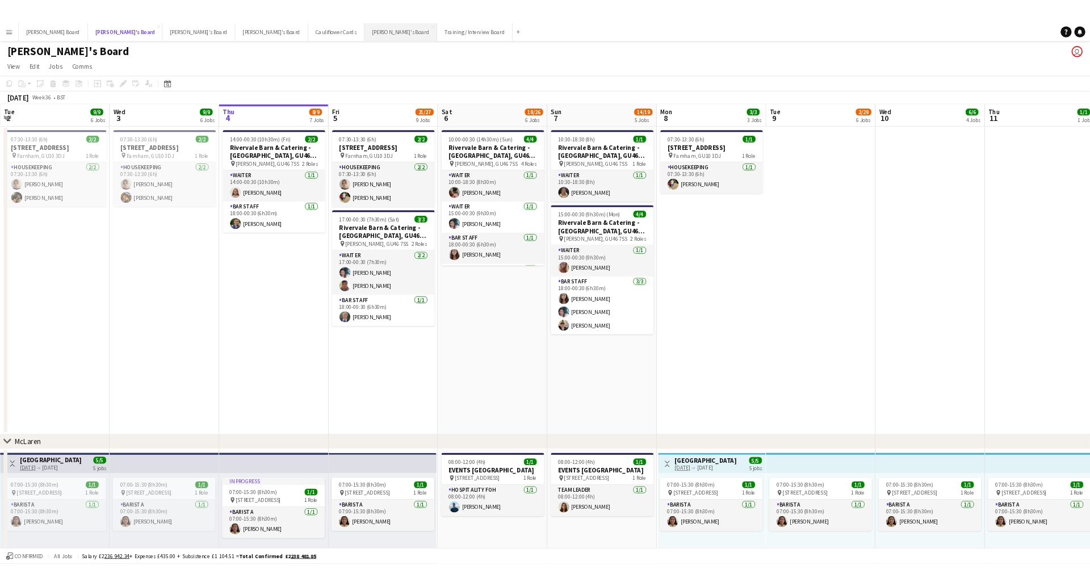
scroll to position [0, 271]
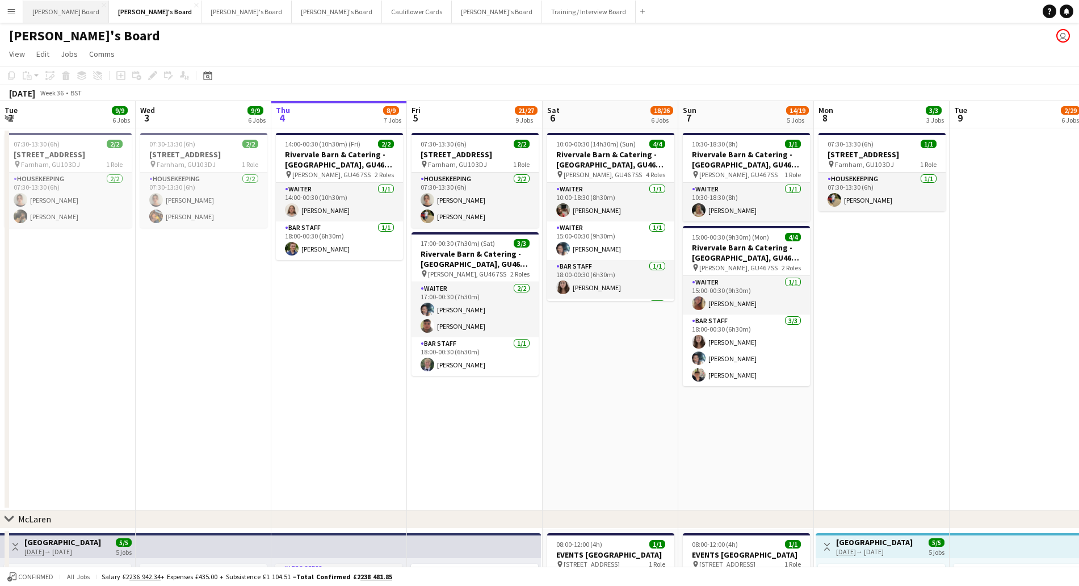
click at [39, 12] on button "Dean's Board Close" at bounding box center [66, 12] width 86 height 22
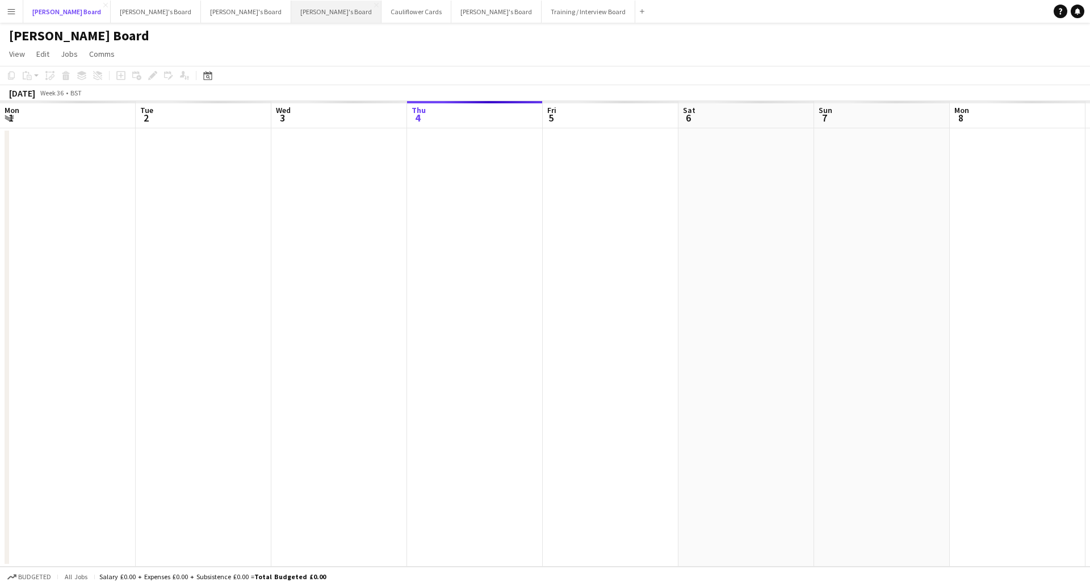
scroll to position [0, 271]
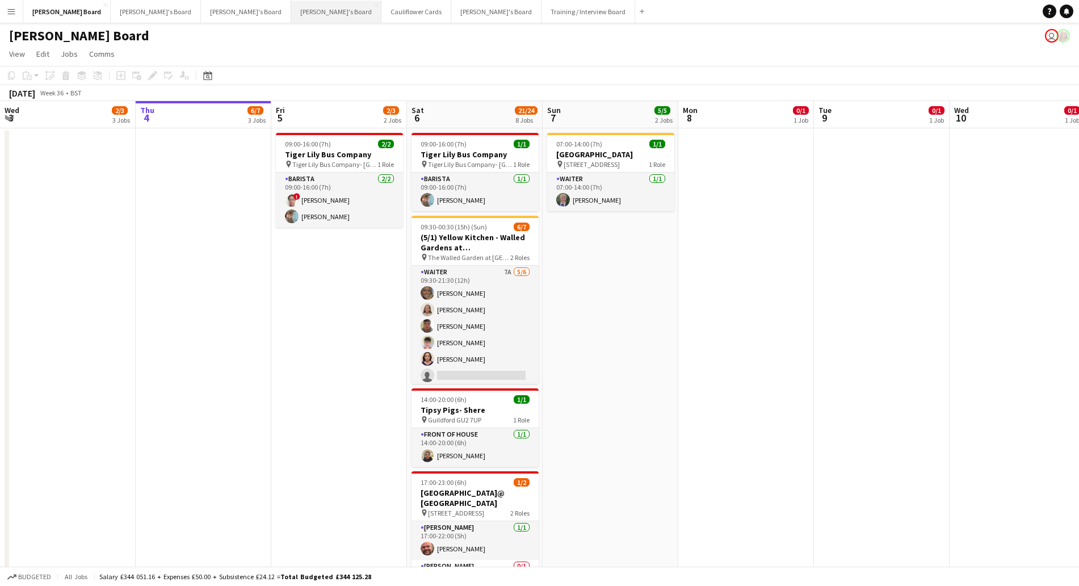
click at [291, 11] on button "[PERSON_NAME]'s Board Close" at bounding box center [336, 12] width 90 height 22
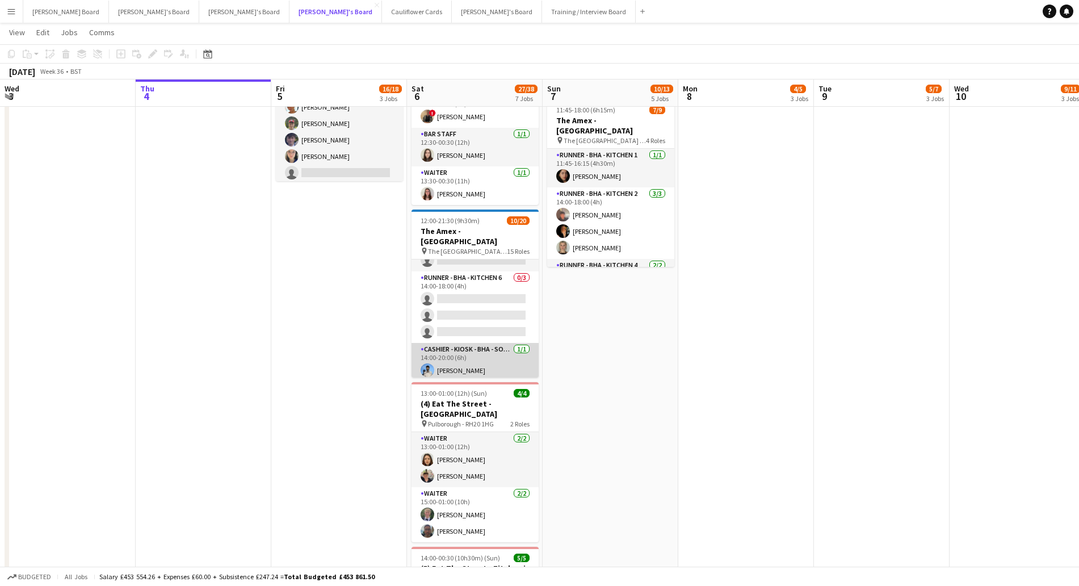
scroll to position [284, 0]
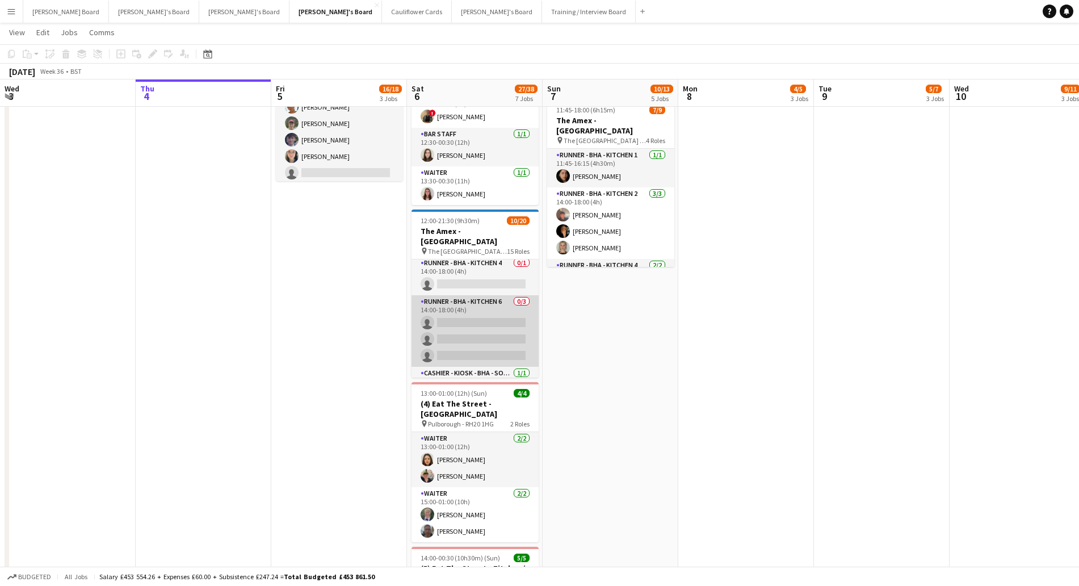
click at [483, 295] on app-card-role "Runner - BHA - Kitchen 6 0/3 14:00-18:00 (4h) single-neutral-actions single-neu…" at bounding box center [475, 331] width 127 height 72
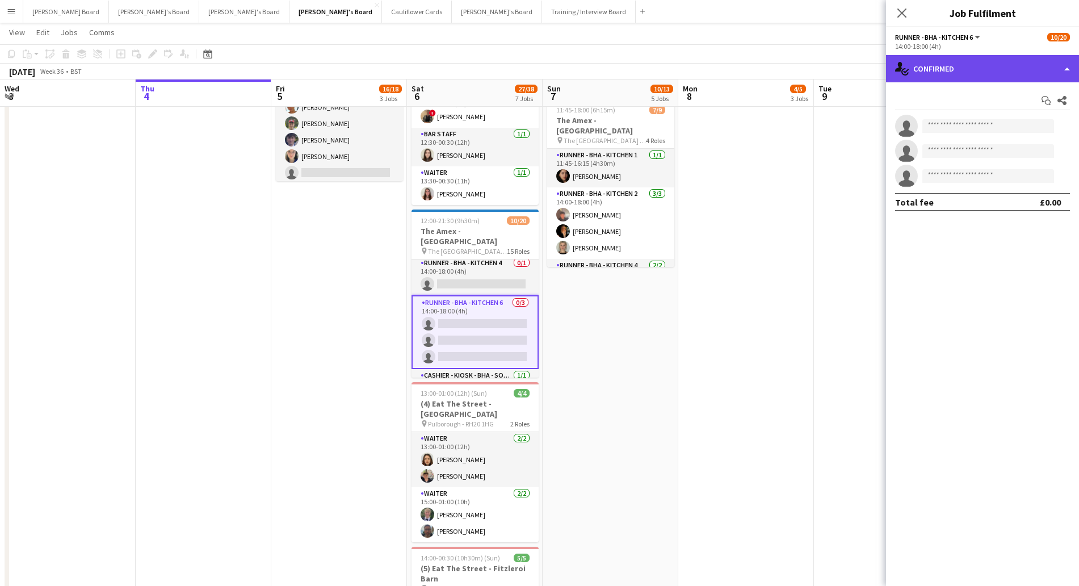
click at [934, 70] on div "single-neutral-actions-check-2 Confirmed" at bounding box center [982, 68] width 193 height 27
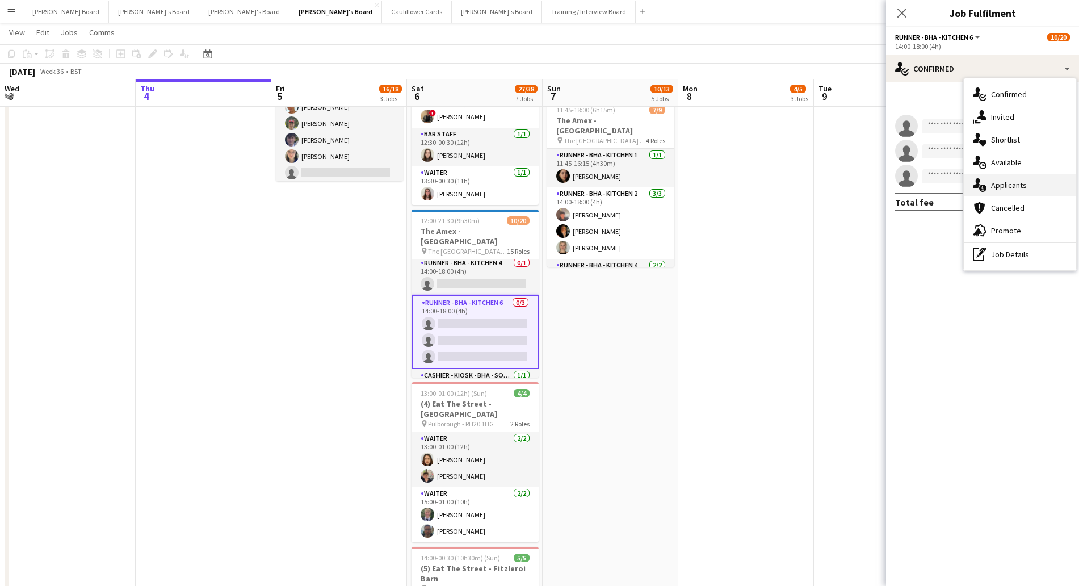
click at [999, 191] on div "single-neutral-actions-information Applicants" at bounding box center [1020, 185] width 112 height 23
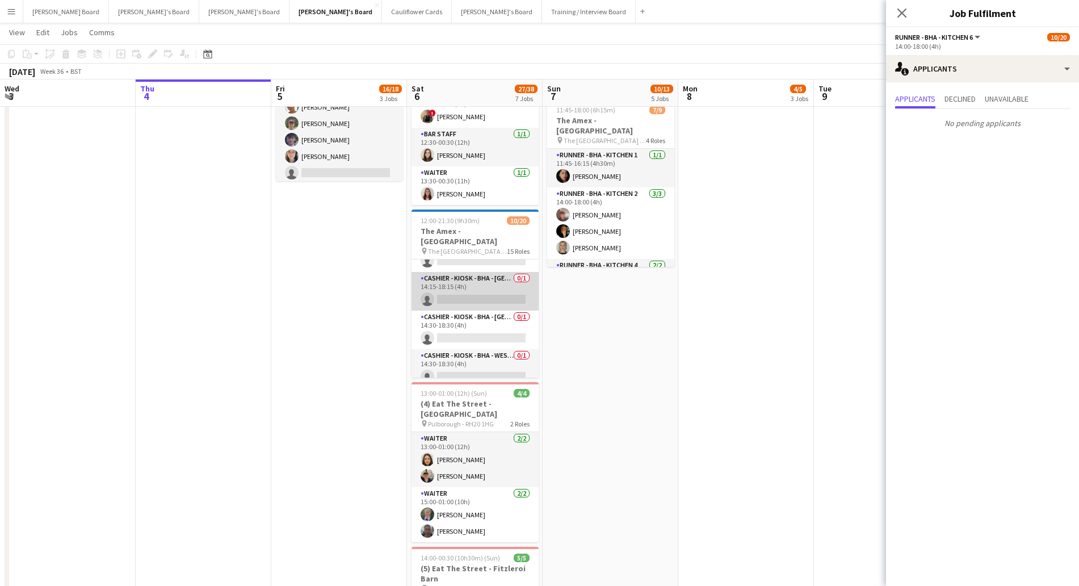
click at [460, 278] on app-card-role "Cashier - Kiosk - BHA - West Lower 3 0/1 14:15-18:15 (4h) single-neutral-actions" at bounding box center [475, 291] width 127 height 39
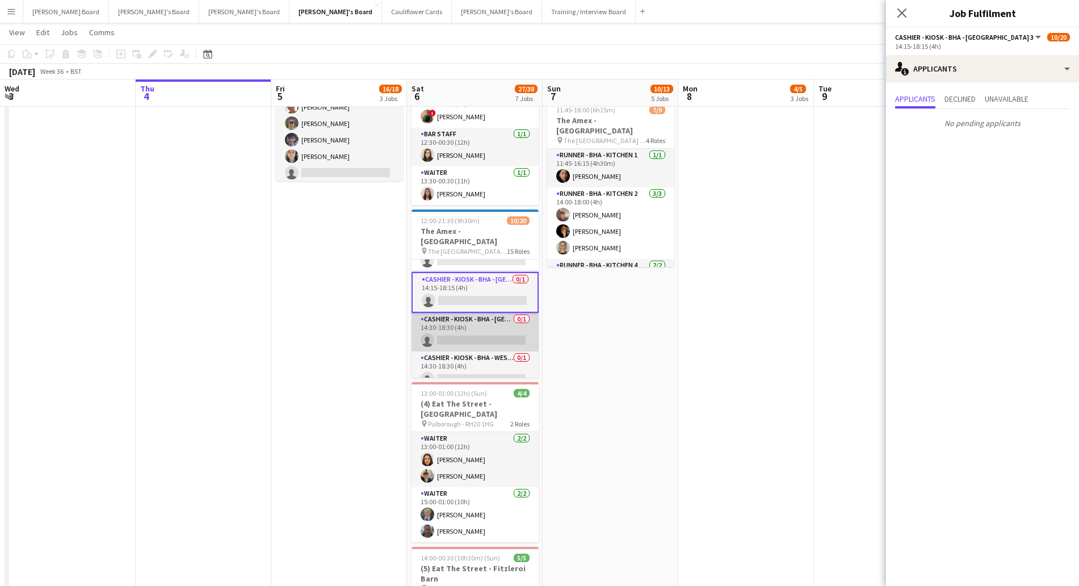
scroll to position [535, 0]
click at [455, 311] on app-card-role "Cashier - Kiosk - BHA - West Lower 3 0/1 14:30-18:30 (4h) single-neutral-actions" at bounding box center [475, 330] width 127 height 39
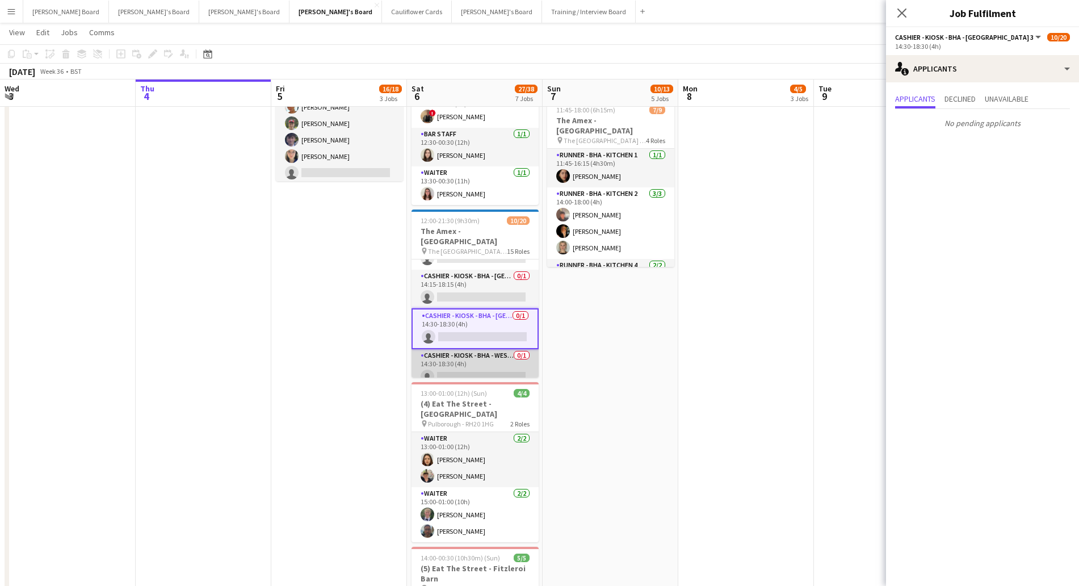
click at [464, 353] on app-card-role "Cashier - Kiosk - BHA - West Lower Beer & Pie 0/1 14:30-18:30 (4h) single-neutr…" at bounding box center [475, 368] width 127 height 39
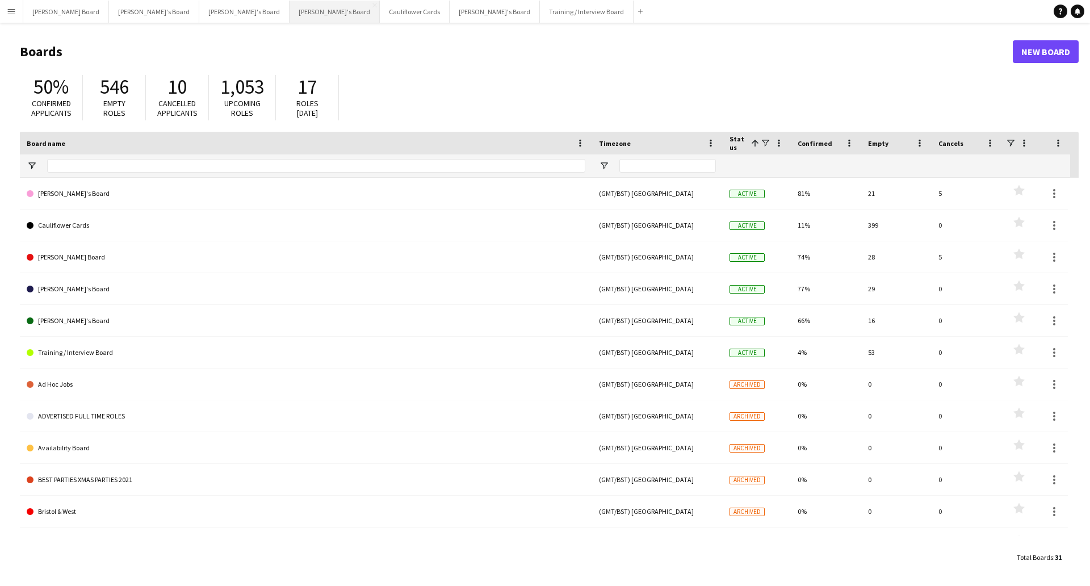
click at [290, 12] on button "[PERSON_NAME]'s Board Close" at bounding box center [335, 12] width 90 height 22
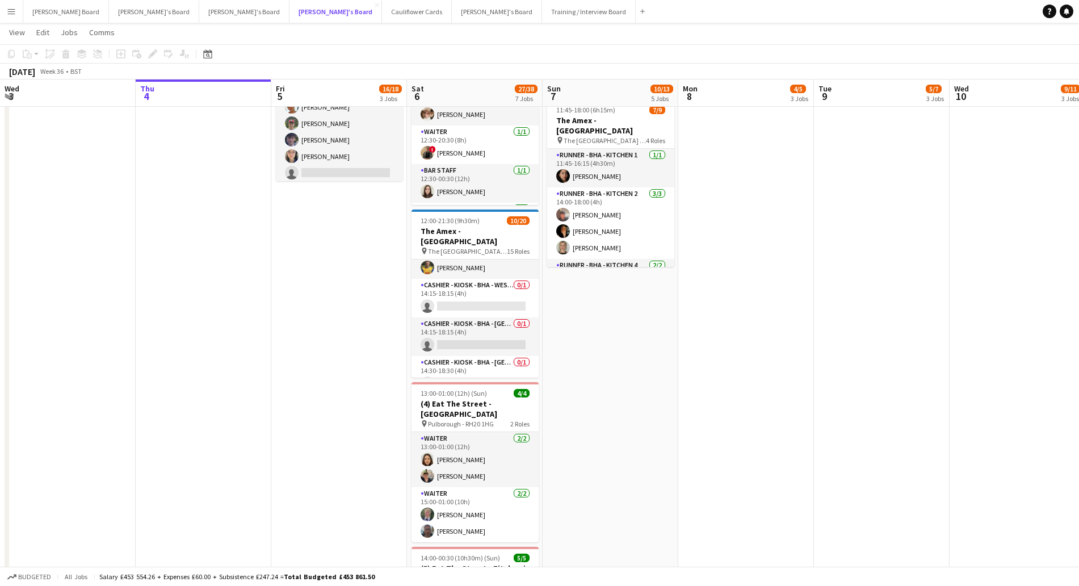
scroll to position [391, 0]
